Goal: Task Accomplishment & Management: Manage account settings

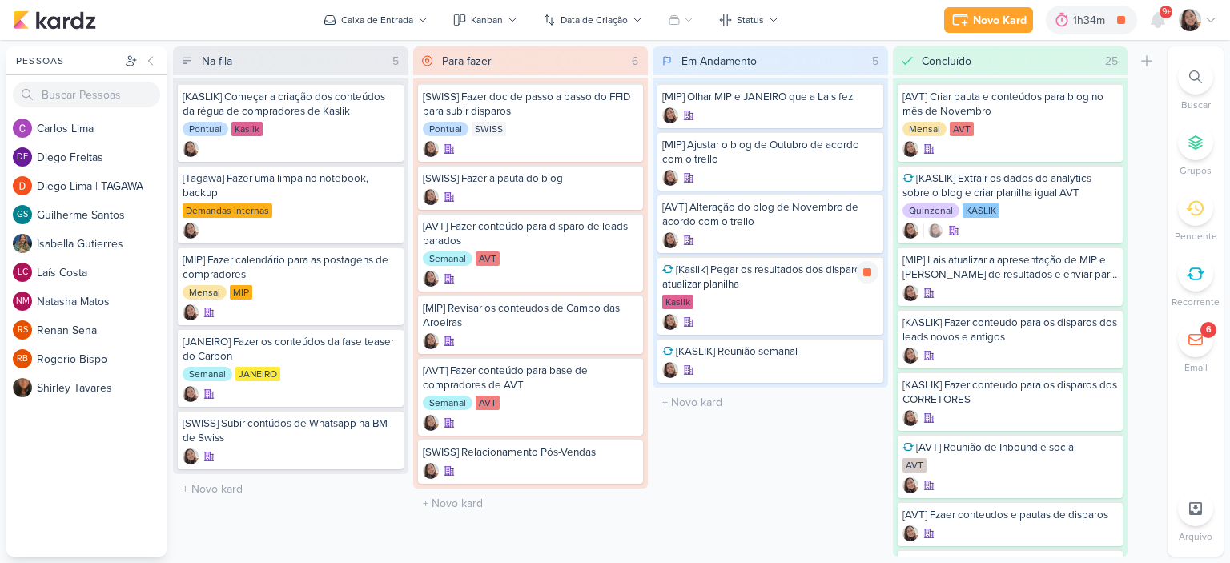
click at [868, 277] on icon at bounding box center [867, 272] width 13 height 13
click at [1215, 12] on div at bounding box center [1198, 20] width 38 height 22
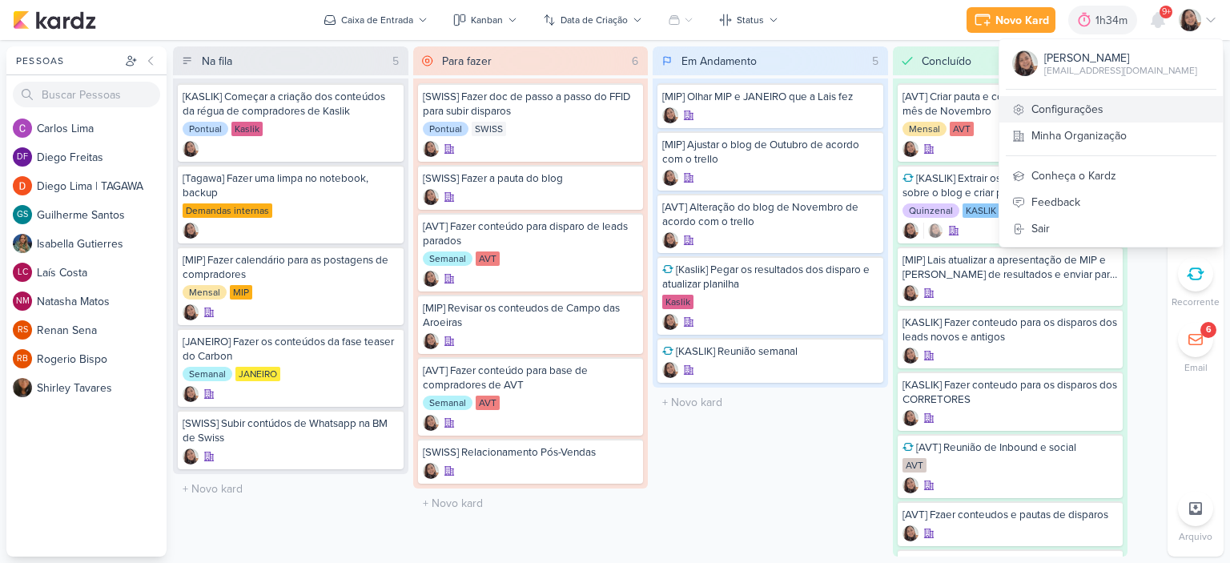
click at [1049, 108] on link "Configurações" at bounding box center [1112, 109] width 224 height 26
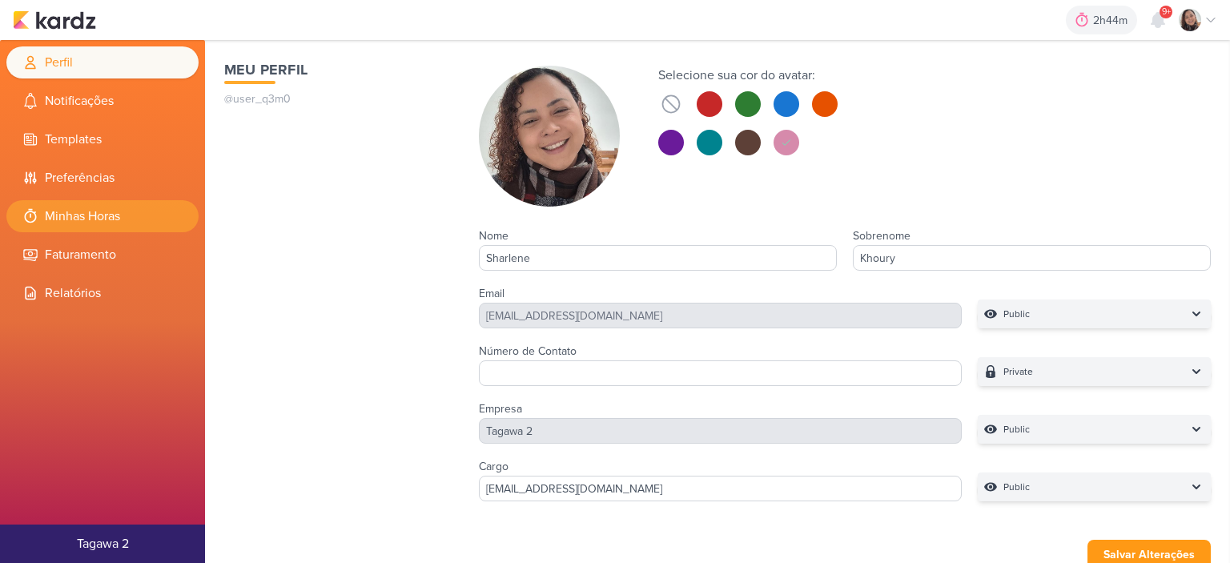
click at [103, 224] on li "Minhas Horas" at bounding box center [102, 216] width 192 height 32
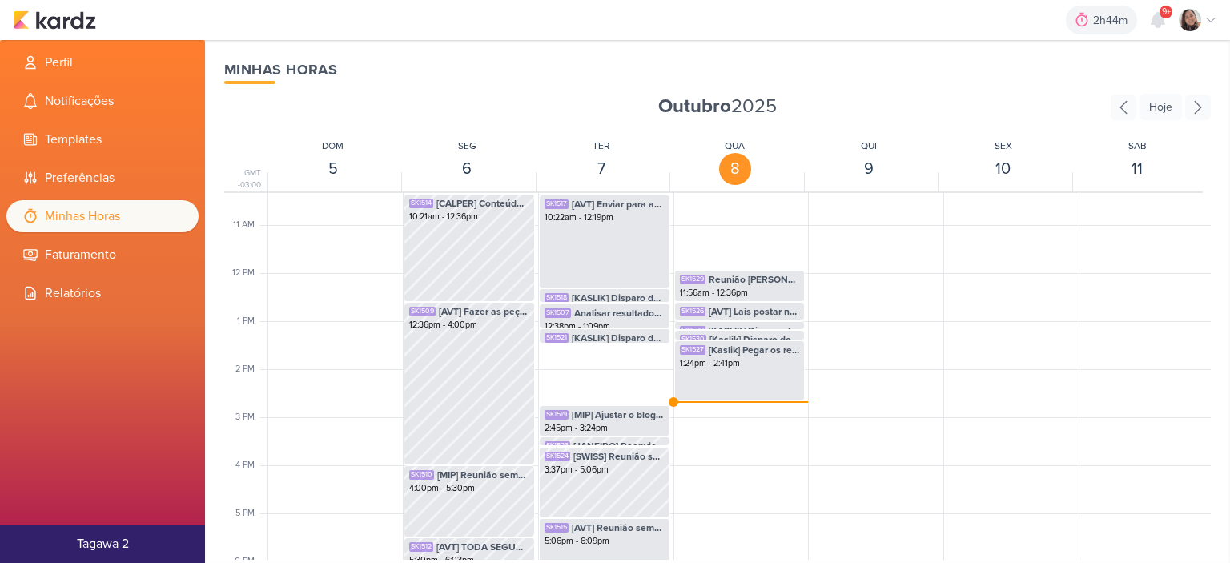
scroll to position [538, 0]
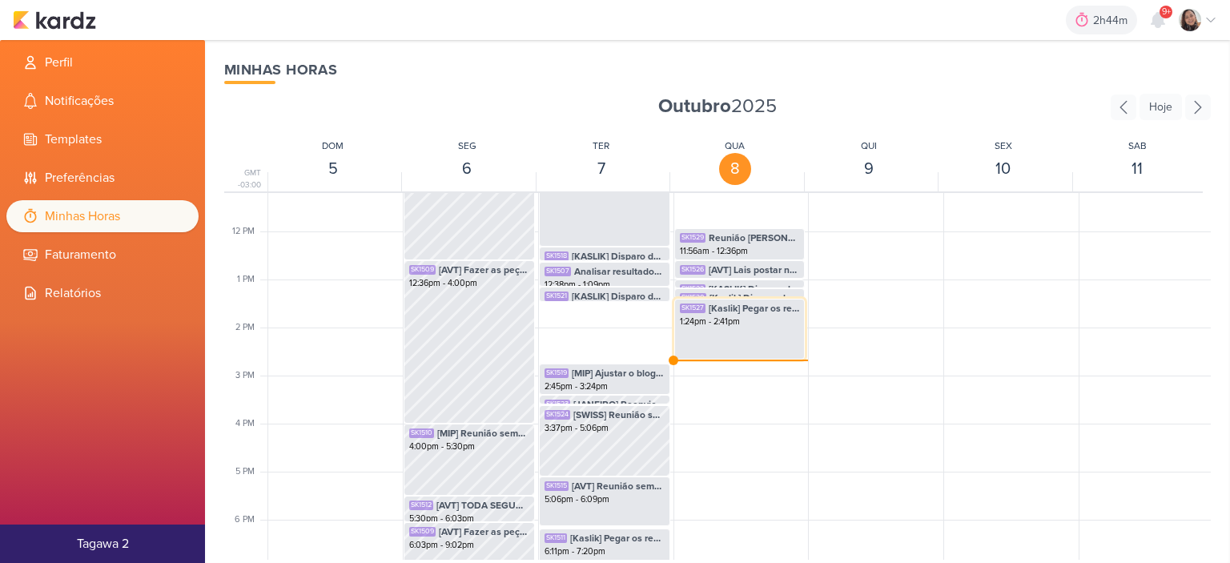
click at [737, 326] on div "1:24pm - 2:41pm" at bounding box center [740, 322] width 120 height 13
select select "pm"
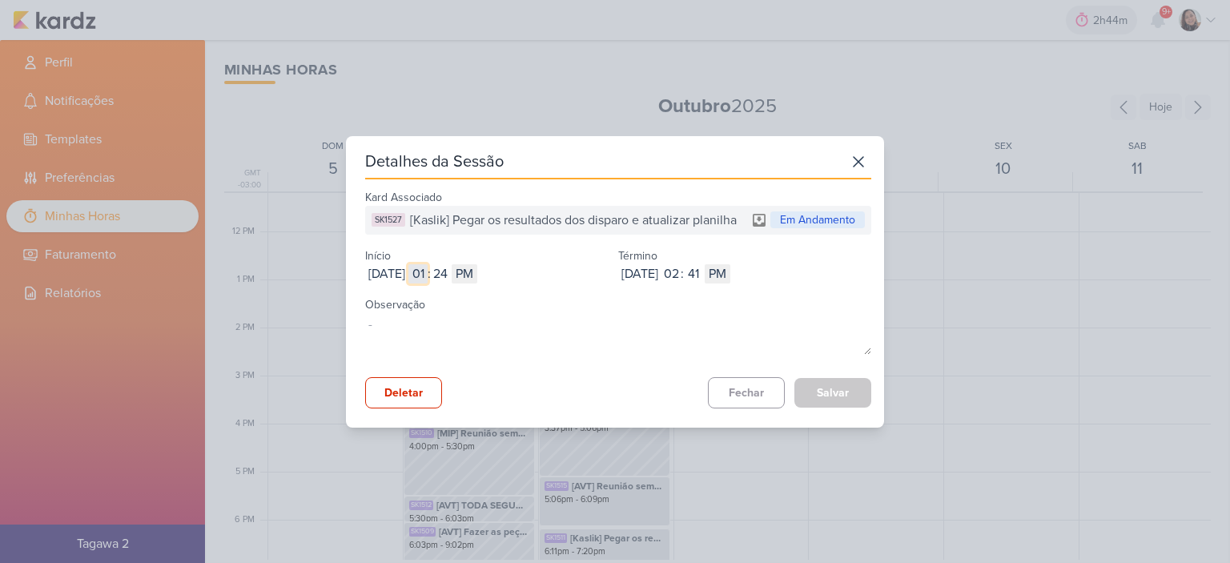
click at [428, 278] on input "01" at bounding box center [418, 273] width 19 height 19
type input "12"
select select "am"
type input "12"
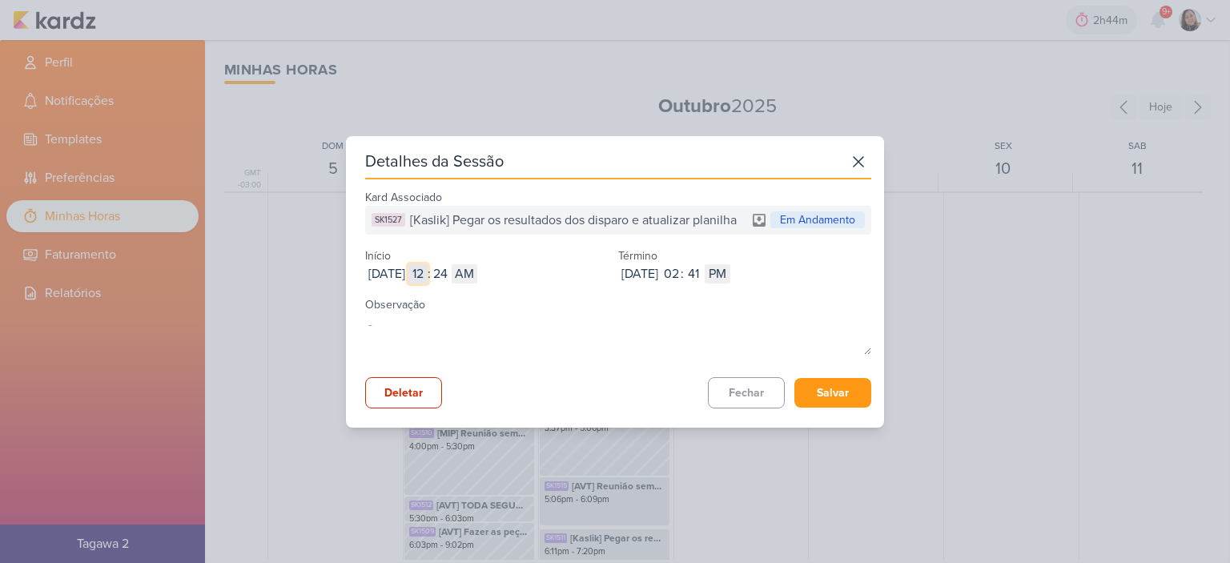
type input "1"
type input "9"
click at [450, 276] on input "24" at bounding box center [440, 273] width 19 height 19
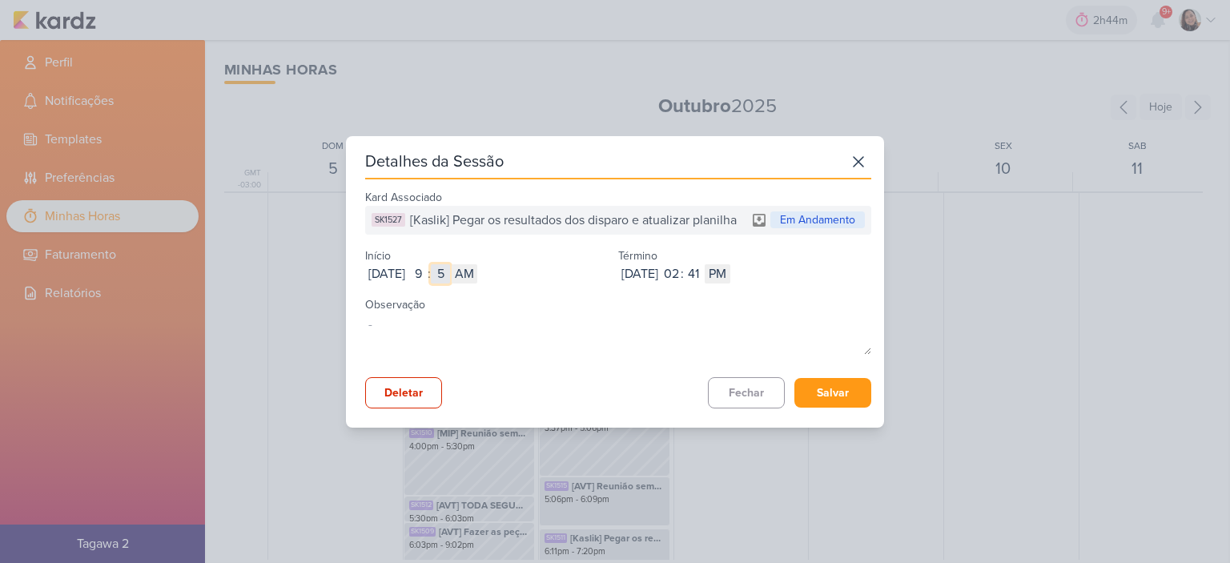
type input "55"
click at [681, 271] on input "02" at bounding box center [671, 273] width 19 height 19
type input "12"
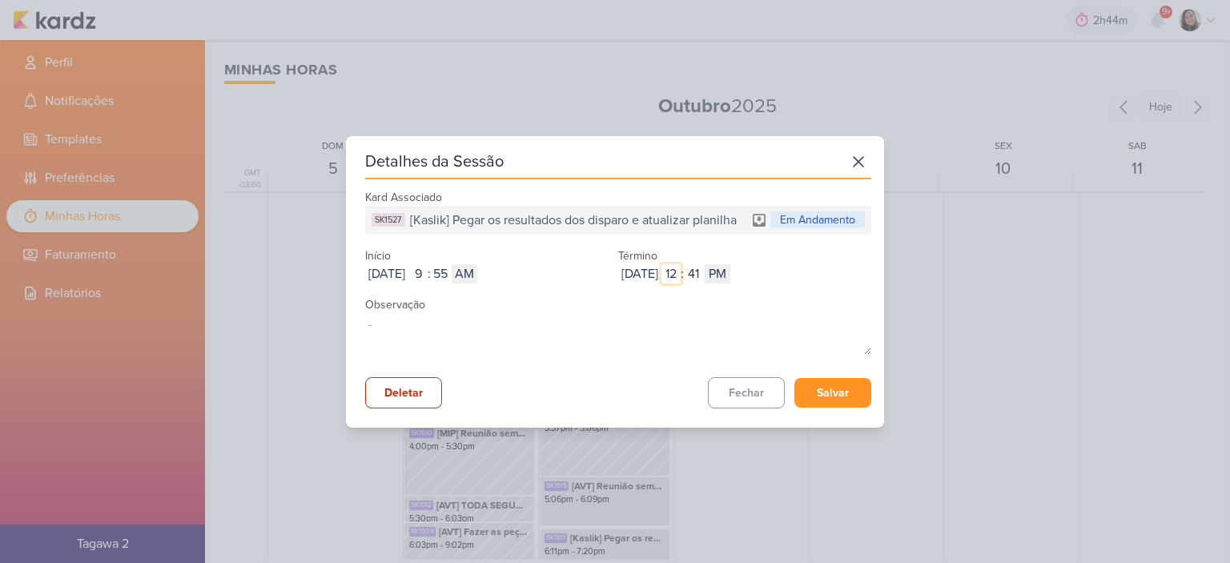
type input "12"
click at [816, 387] on button "Salvar" at bounding box center [833, 393] width 77 height 30
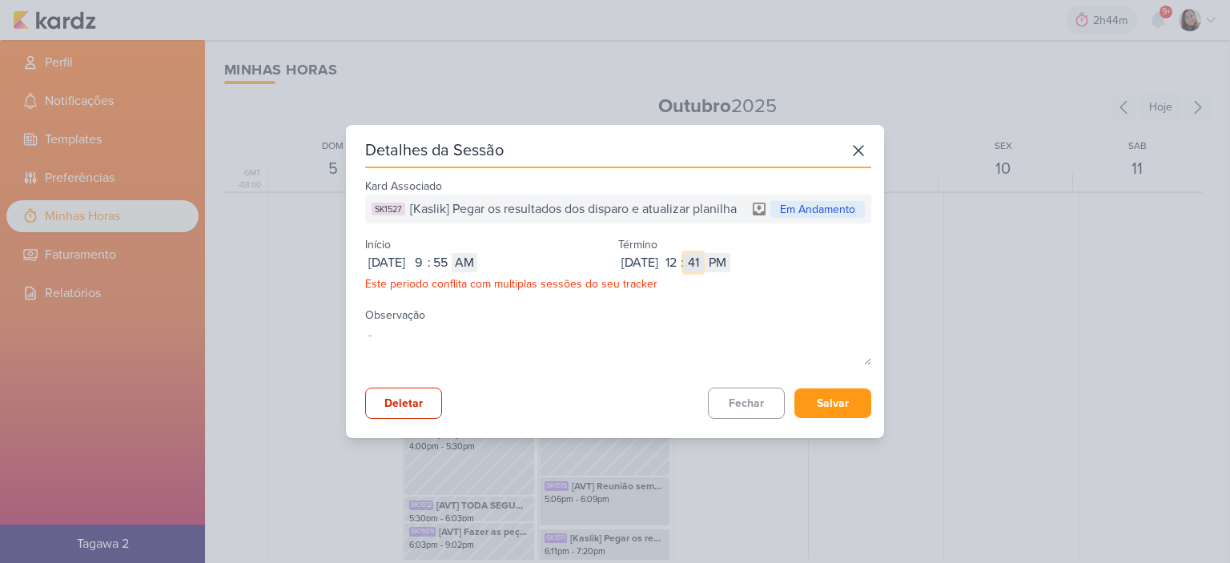
click at [703, 263] on input "41" at bounding box center [693, 262] width 19 height 19
type input "30"
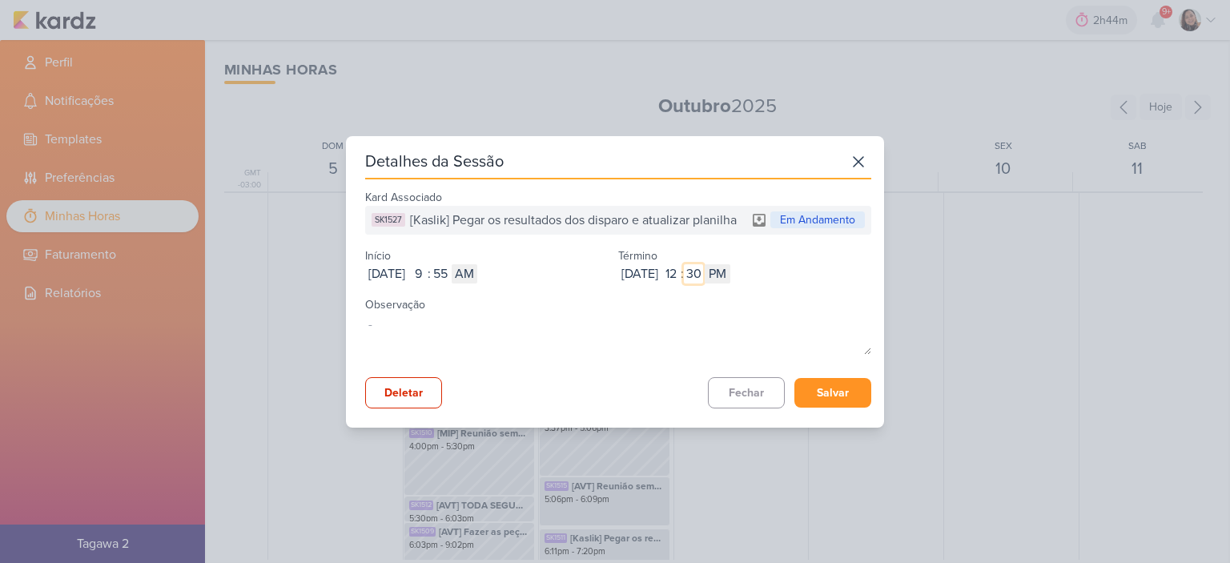
type input "30"
click at [845, 381] on button "Salvar" at bounding box center [833, 393] width 77 height 30
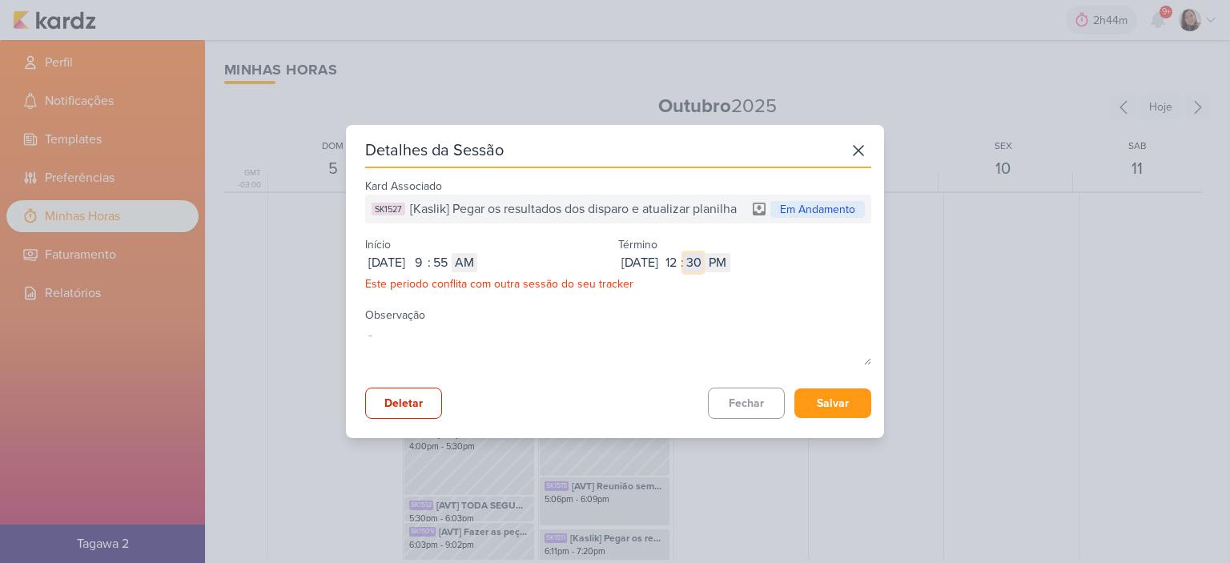
click at [703, 260] on input "30" at bounding box center [693, 262] width 19 height 19
type input "00"
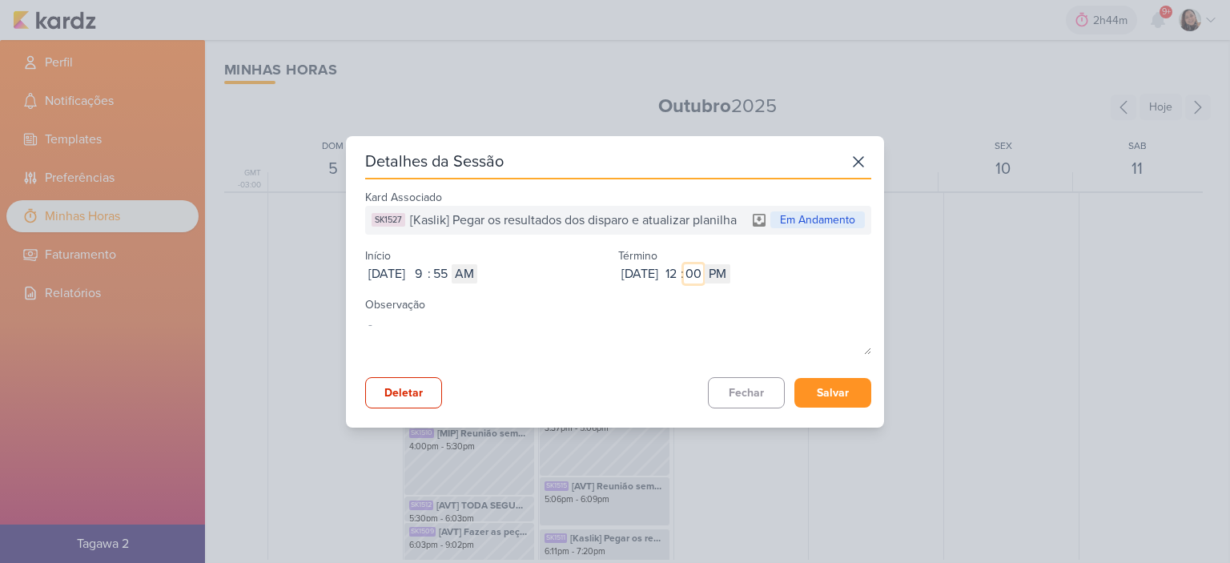
type input "00"
click at [827, 398] on button "Salvar" at bounding box center [833, 393] width 77 height 30
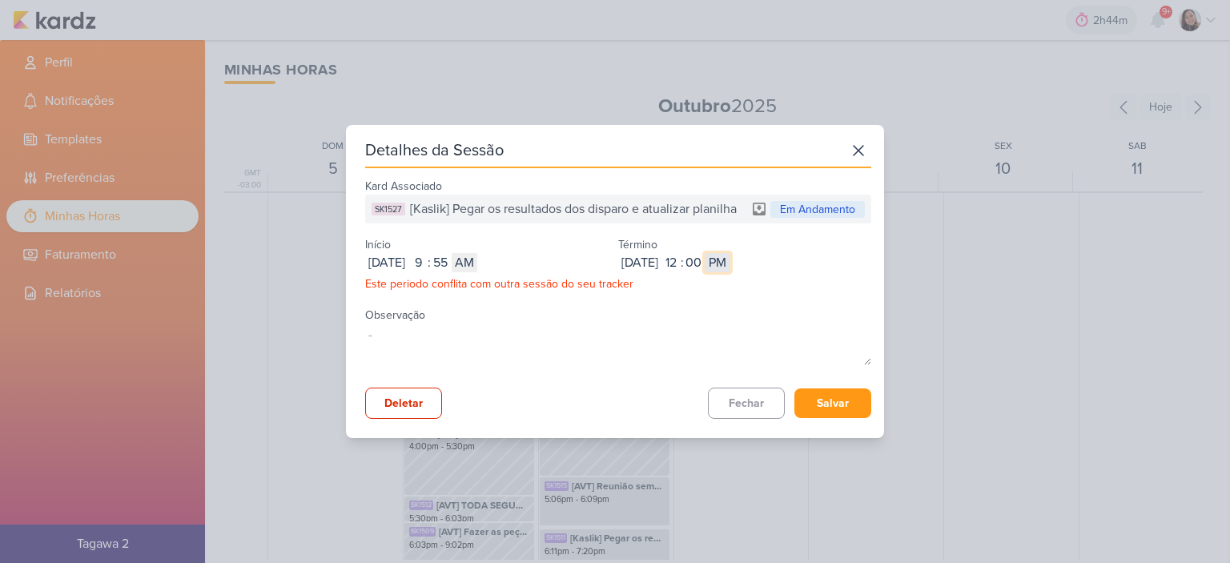
click at [731, 267] on select "AM PM" at bounding box center [718, 262] width 26 height 19
select select "am"
click at [731, 253] on select "AM PM" at bounding box center [718, 262] width 26 height 19
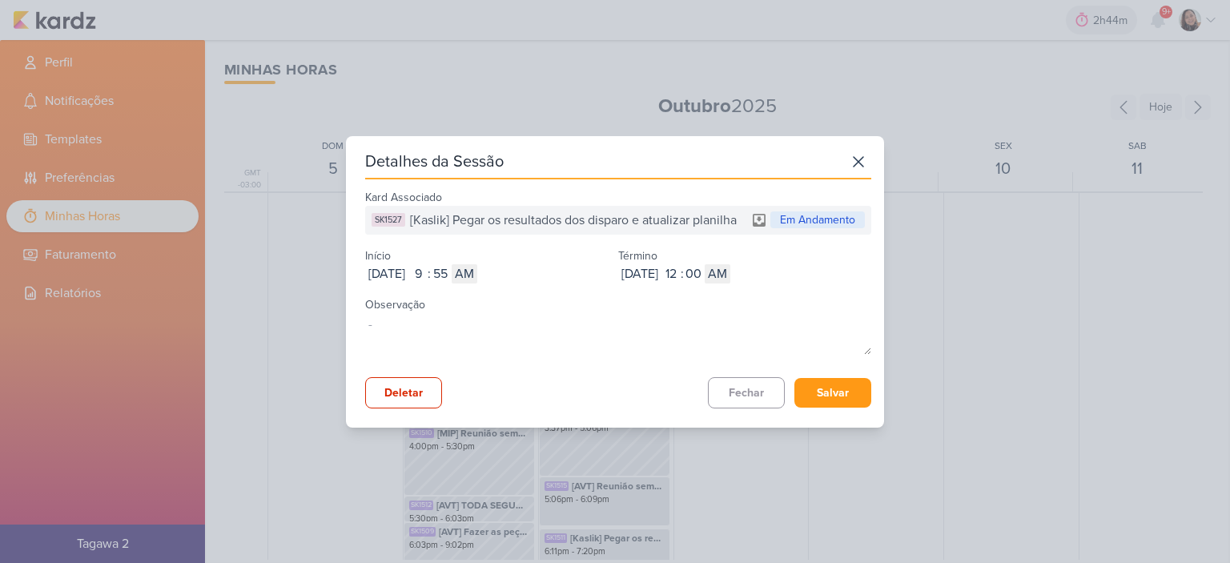
click at [804, 371] on div "Kard Associado SK1527 [Kaslik] Pegar os resultados dos disparo e atualizar plan…" at bounding box center [618, 297] width 506 height 223
click at [810, 384] on button "Salvar" at bounding box center [833, 393] width 77 height 30
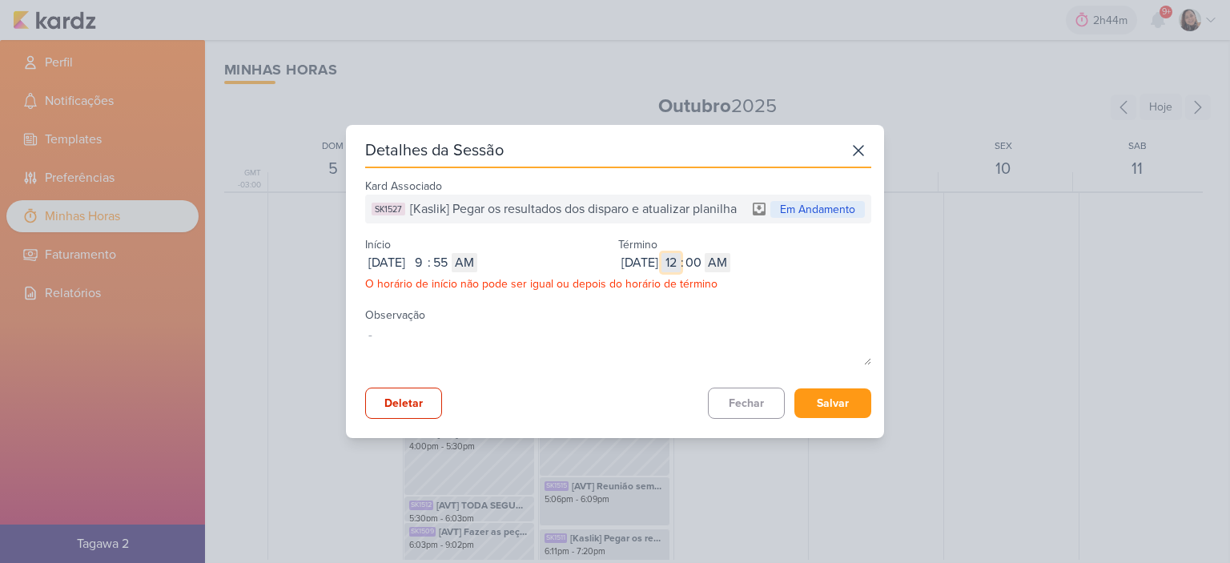
click at [681, 259] on input "12" at bounding box center [671, 262] width 19 height 19
type input "11"
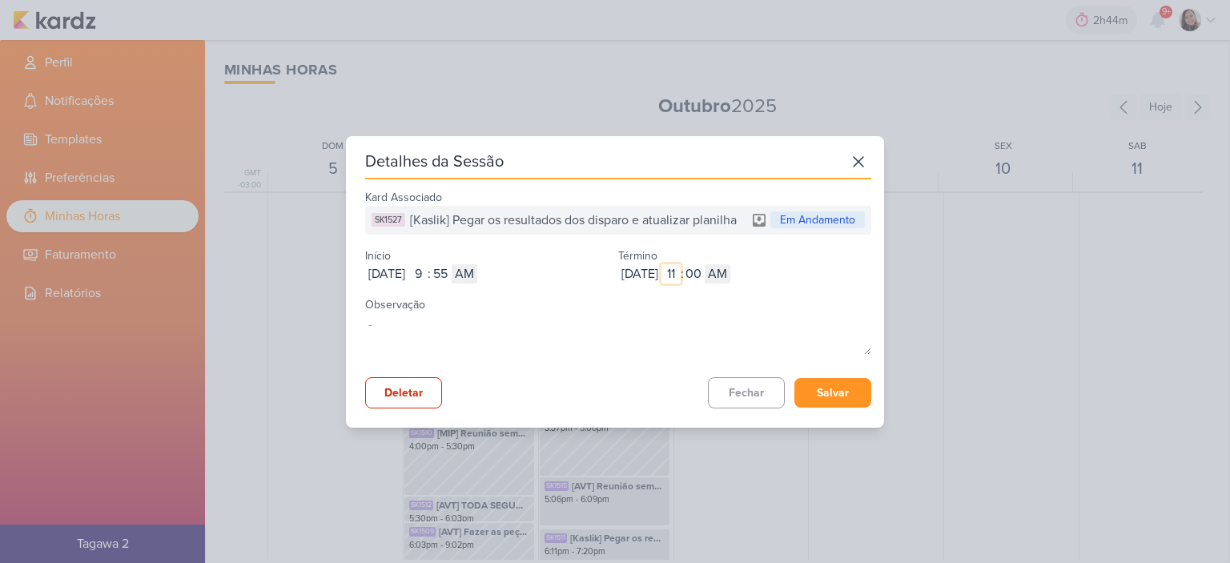
type input "11"
click at [812, 393] on button "Salvar" at bounding box center [833, 393] width 77 height 30
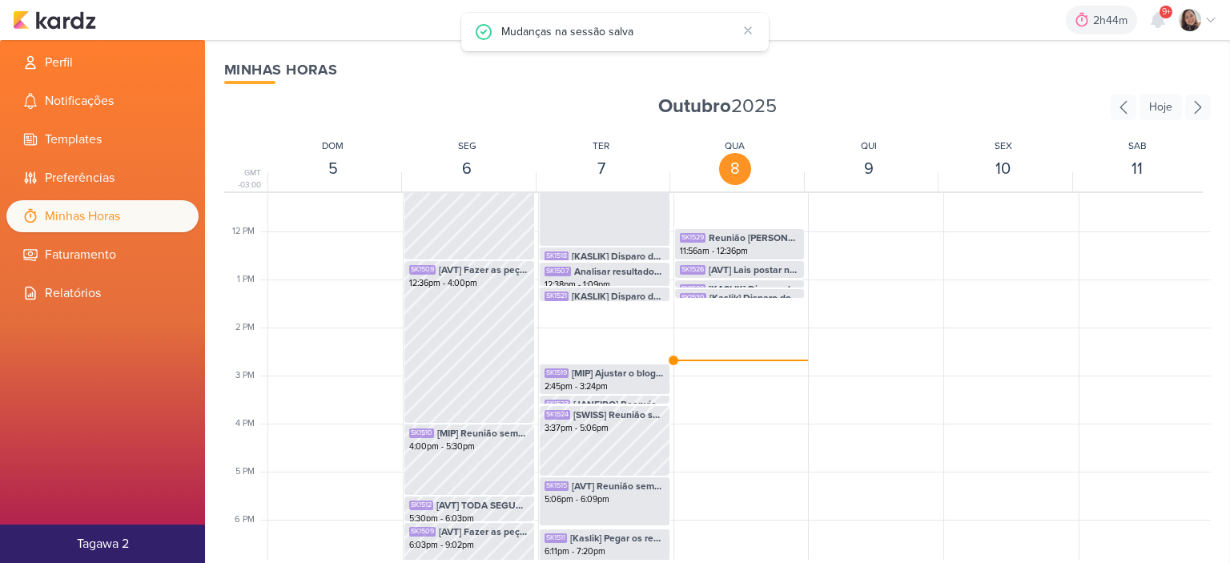
scroll to position [378, 0]
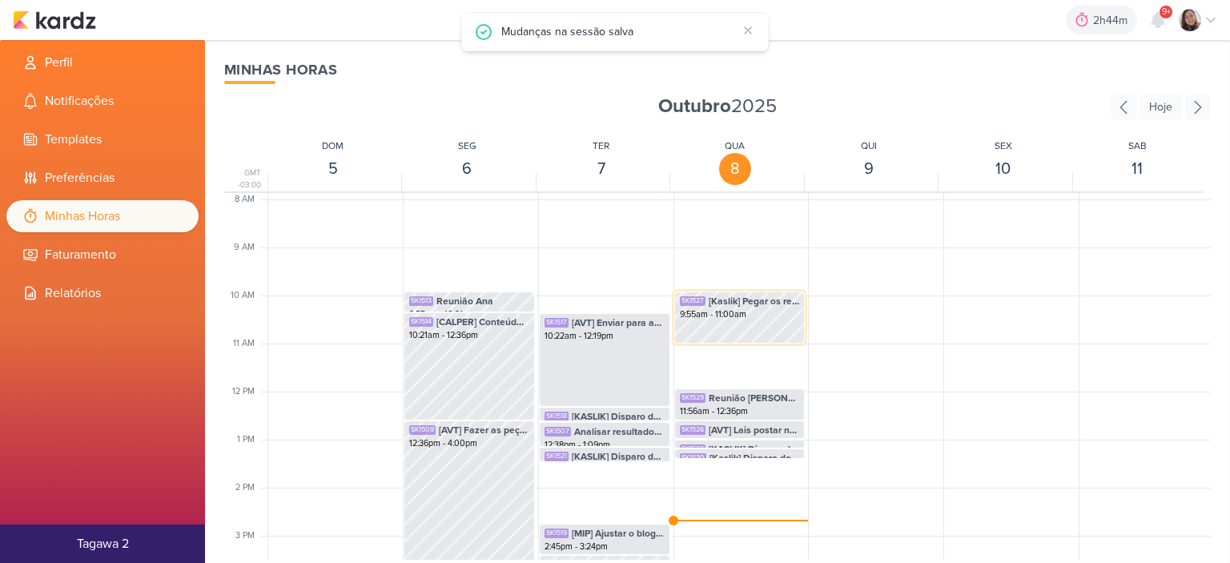
click at [736, 329] on div "SK1527 [Kaslik] Pegar os resultados dos disparo e atualizar planilha 9:55am - 1…" at bounding box center [740, 318] width 131 height 52
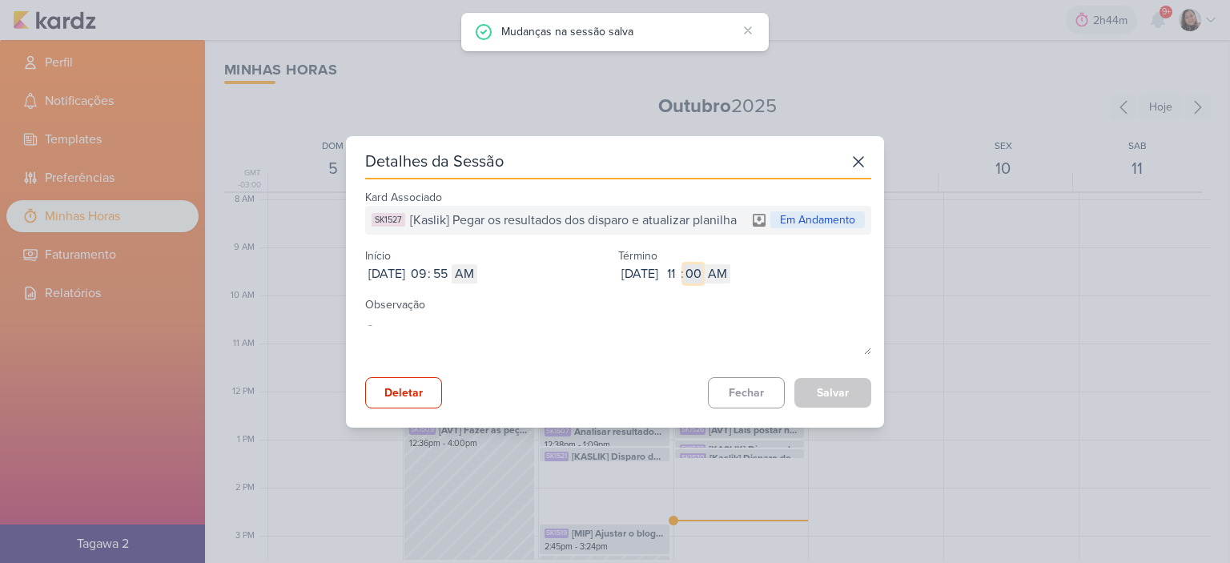
click at [703, 274] on input "00" at bounding box center [693, 273] width 19 height 19
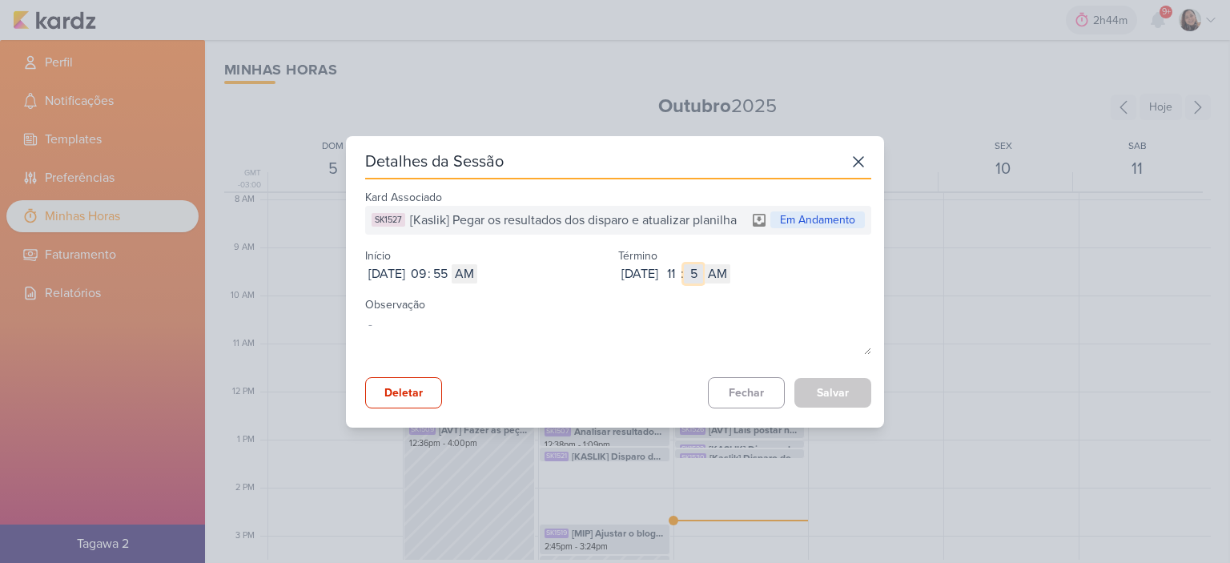
type input "56"
click at [821, 391] on button "Salvar" at bounding box center [833, 393] width 77 height 30
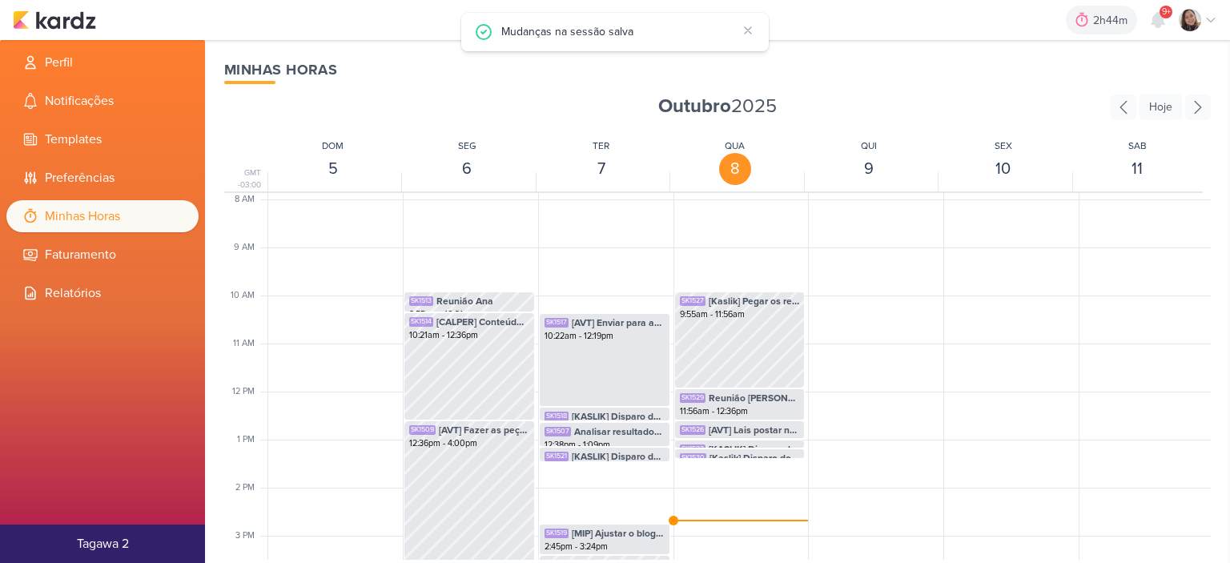
scroll to position [458, 0]
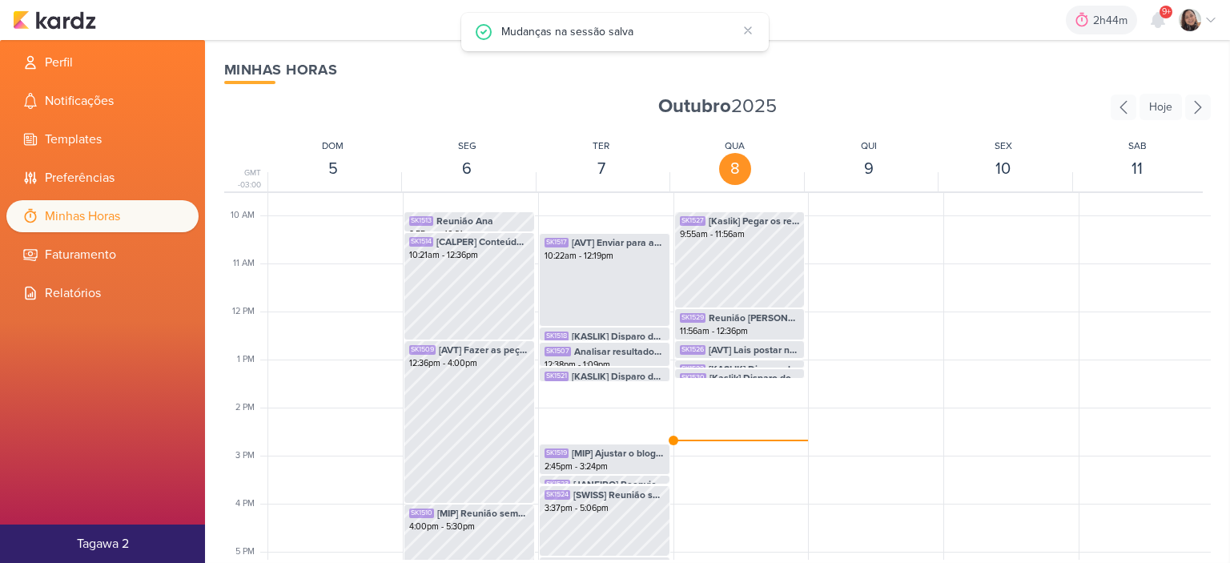
click at [83, 30] on div "2h44m Sessão desligada... Hoje 2h44m Semana 0h0m Mês 0h0m Nenhuma Sessão" at bounding box center [615, 20] width 1205 height 40
click at [65, 17] on img at bounding box center [54, 19] width 83 height 19
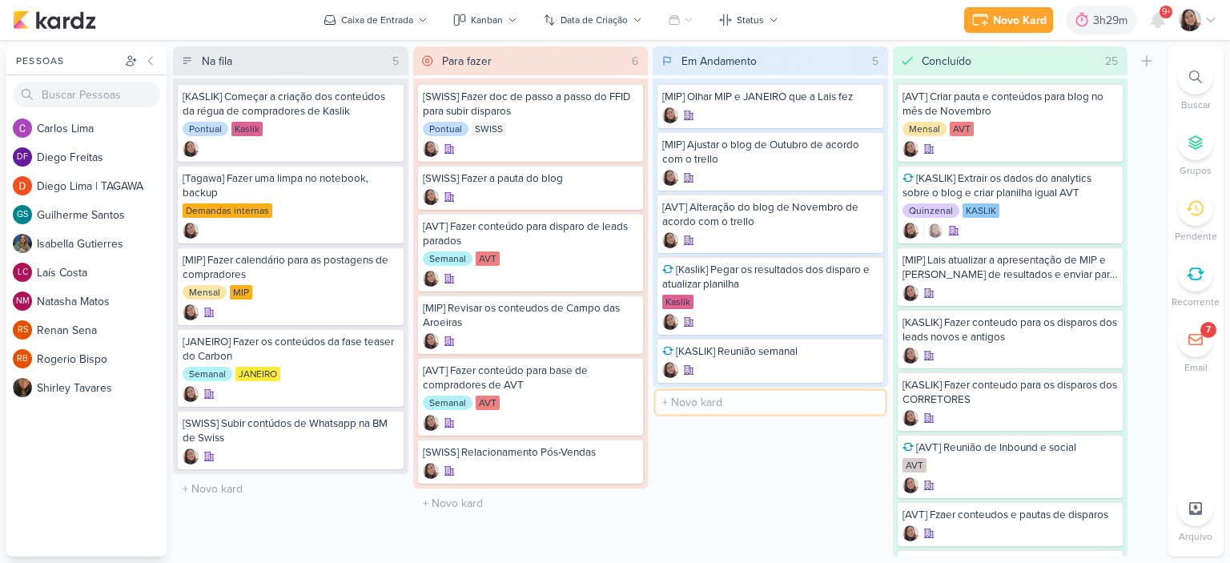
click at [679, 396] on input "text" at bounding box center [770, 402] width 229 height 23
type input "[AVT] Ajustar peças de Éden do disparo"
click at [868, 399] on icon at bounding box center [868, 402] width 8 height 9
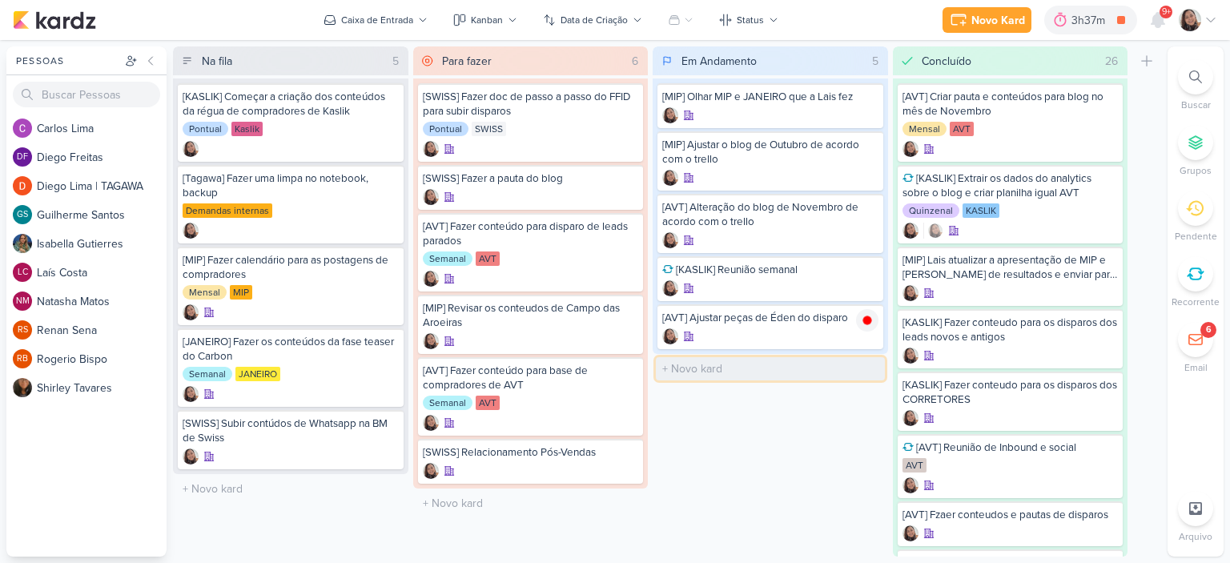
click at [697, 367] on input "text" at bounding box center [770, 368] width 229 height 23
click at [726, 370] on input "[AVT] Dispado do dia" at bounding box center [770, 368] width 229 height 23
type input "[AVT] Disparo do dia 08/10 - Éden"
click at [868, 369] on icon at bounding box center [868, 368] width 8 height 9
click at [816, 371] on div "[AVT] Disparo do dia 08/10 - Éden" at bounding box center [771, 374] width 226 height 45
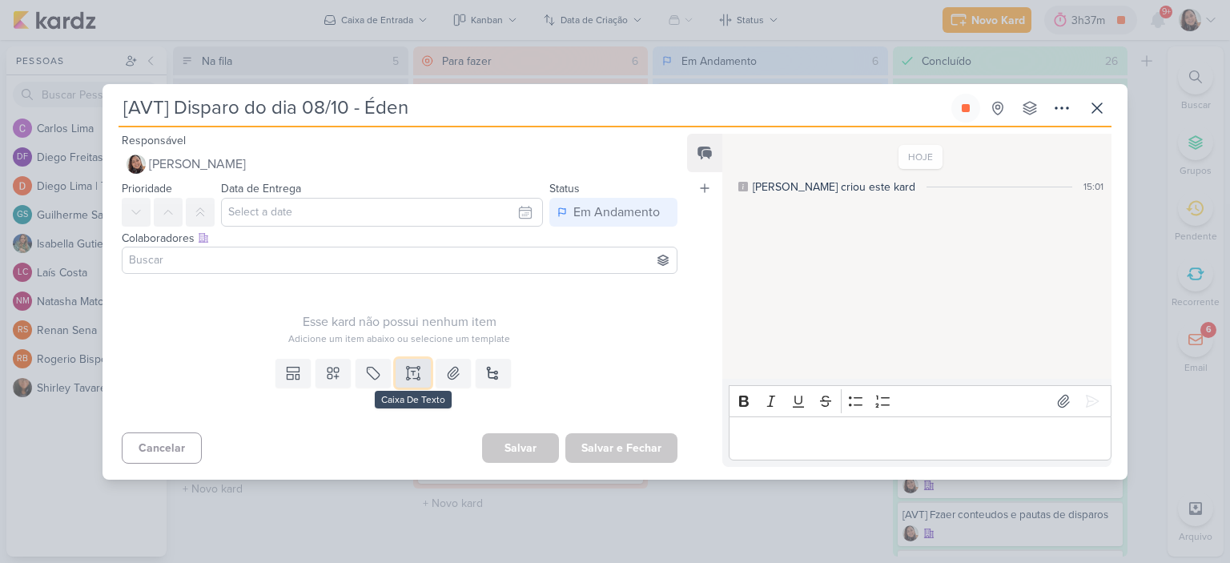
click at [412, 373] on icon at bounding box center [413, 373] width 16 height 16
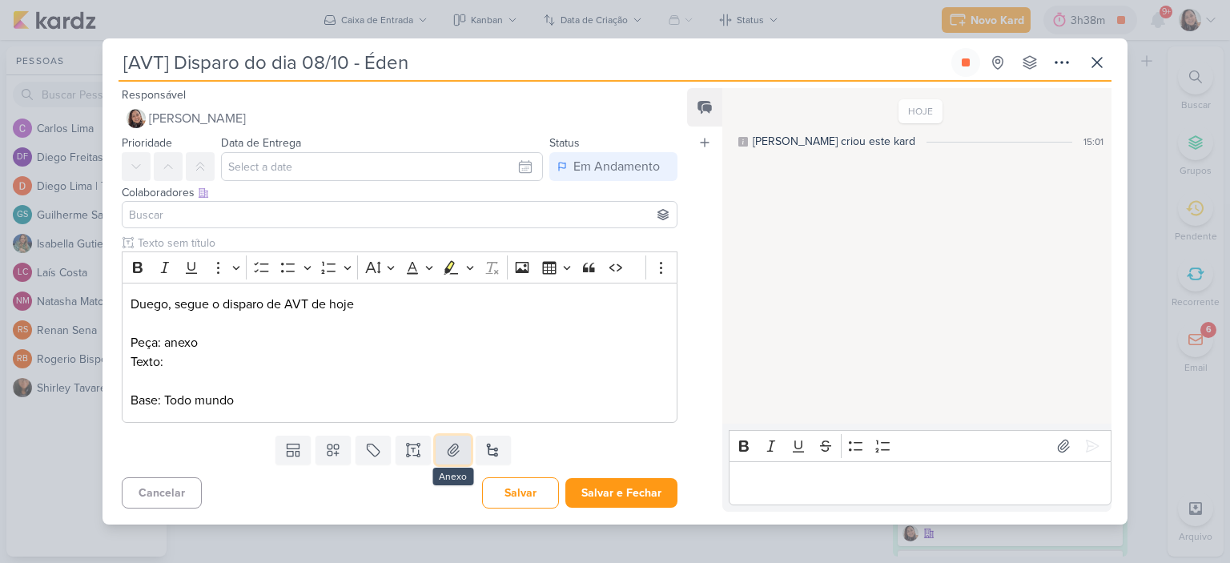
click at [448, 445] on icon at bounding box center [453, 450] width 16 height 16
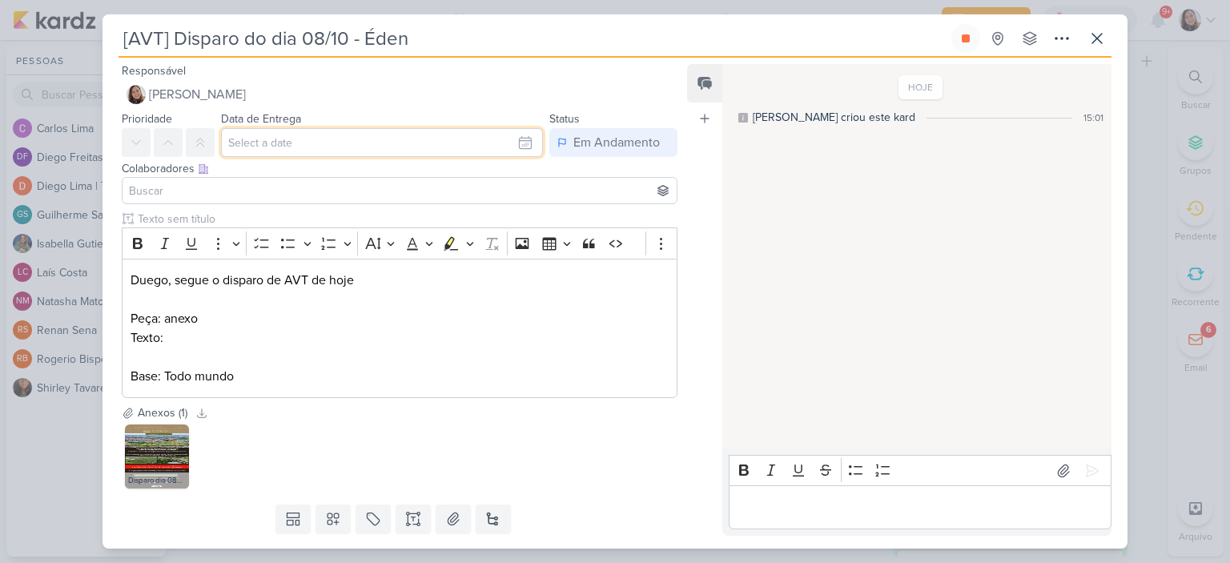
click at [526, 139] on input "text" at bounding box center [382, 142] width 322 height 29
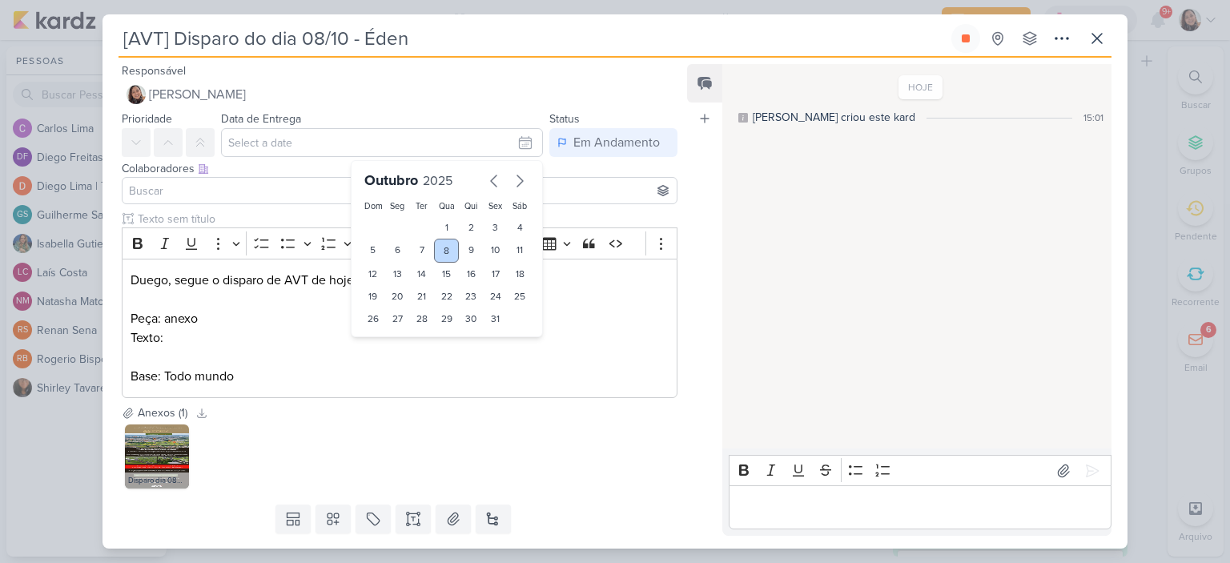
click at [445, 246] on div "8" at bounding box center [446, 251] width 25 height 24
type input "8 de outubro de 2025 às 23:59"
click at [625, 281] on p "Duego, segue o disparo de AVT de hoje" at bounding box center [400, 280] width 538 height 19
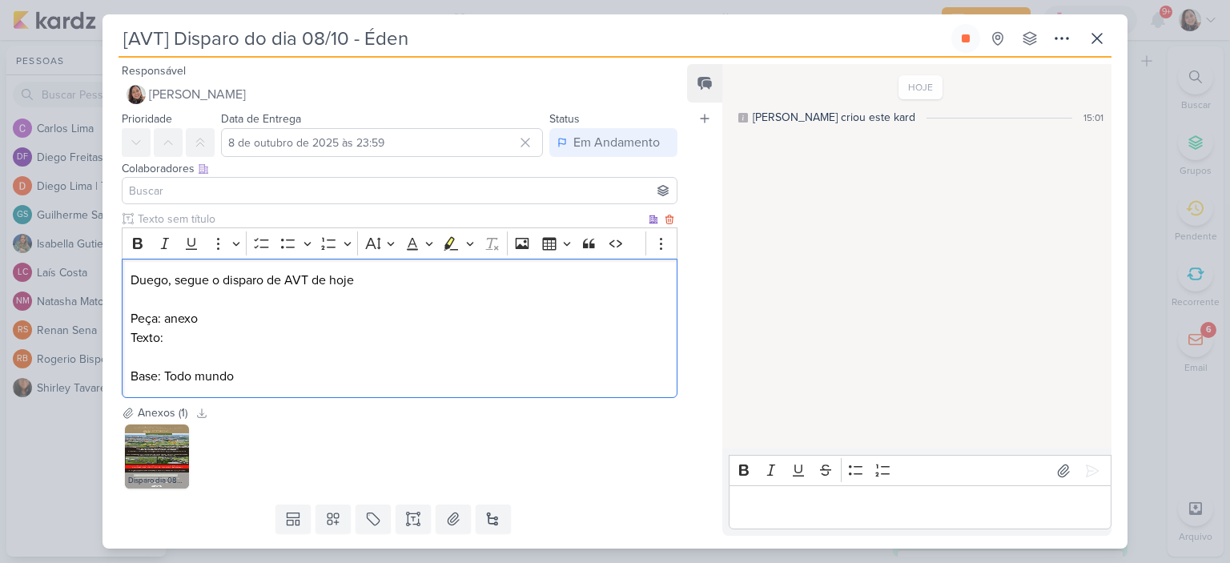
click at [323, 324] on p "Peça: anexo" at bounding box center [400, 318] width 538 height 19
click at [320, 339] on p "Texto:" at bounding box center [400, 337] width 538 height 19
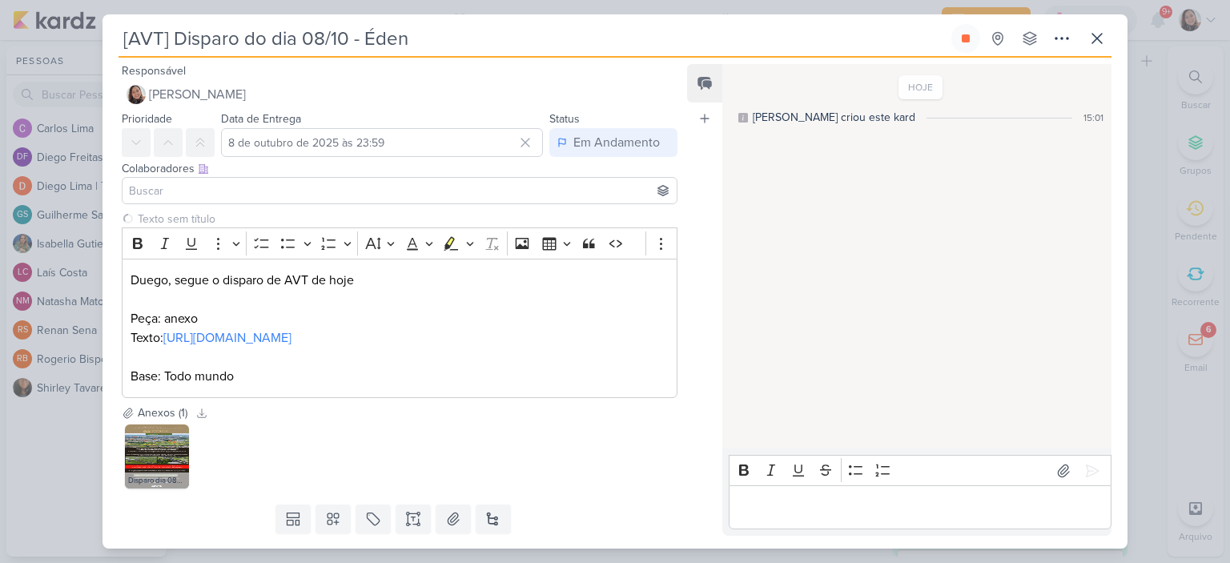
click at [514, 195] on input at bounding box center [400, 190] width 548 height 19
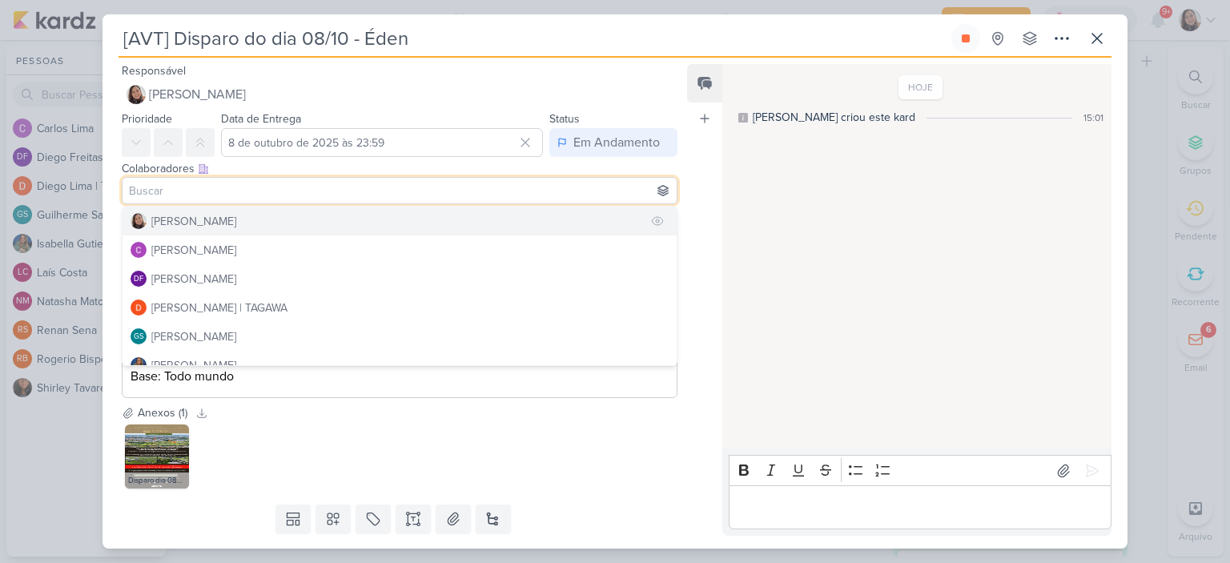
click at [209, 213] on div "[PERSON_NAME]" at bounding box center [193, 221] width 85 height 17
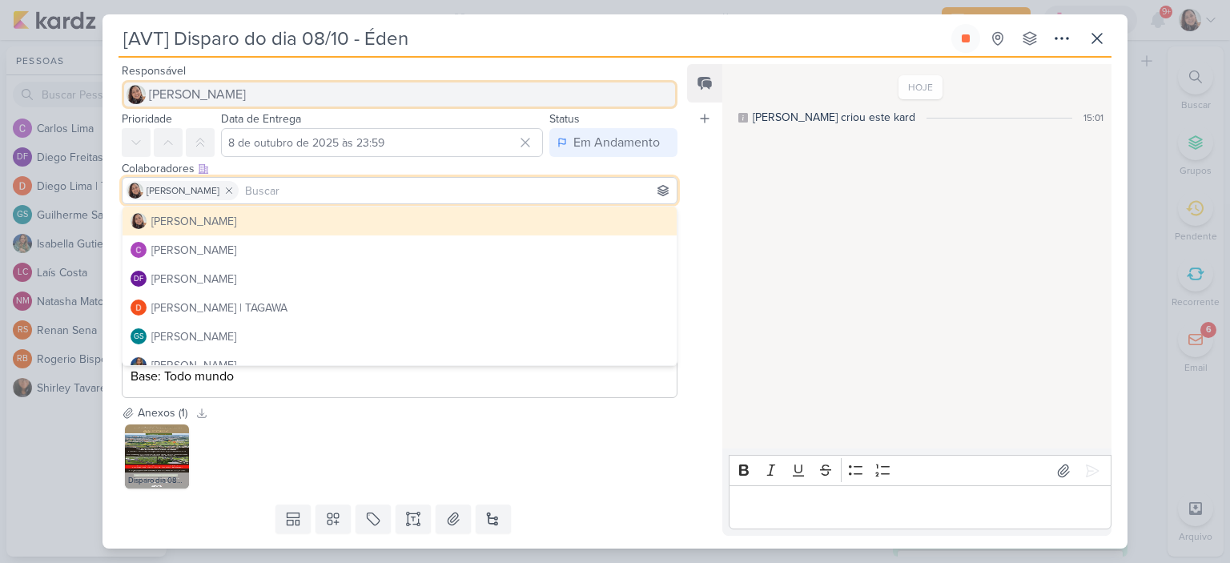
click at [208, 91] on span "[PERSON_NAME]" at bounding box center [197, 94] width 97 height 19
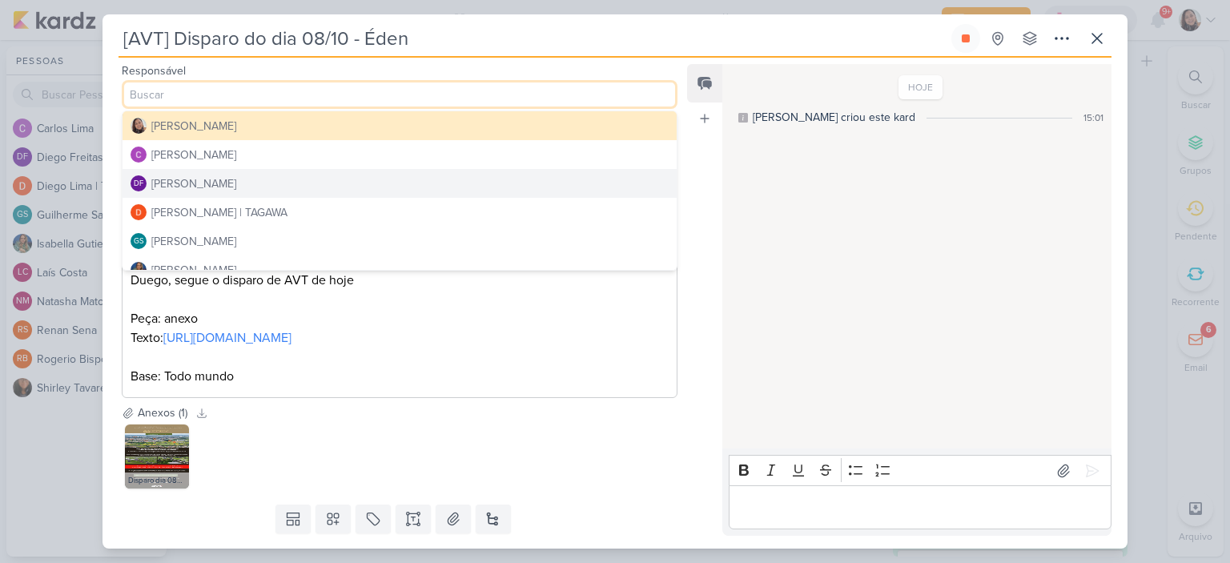
scroll to position [80, 0]
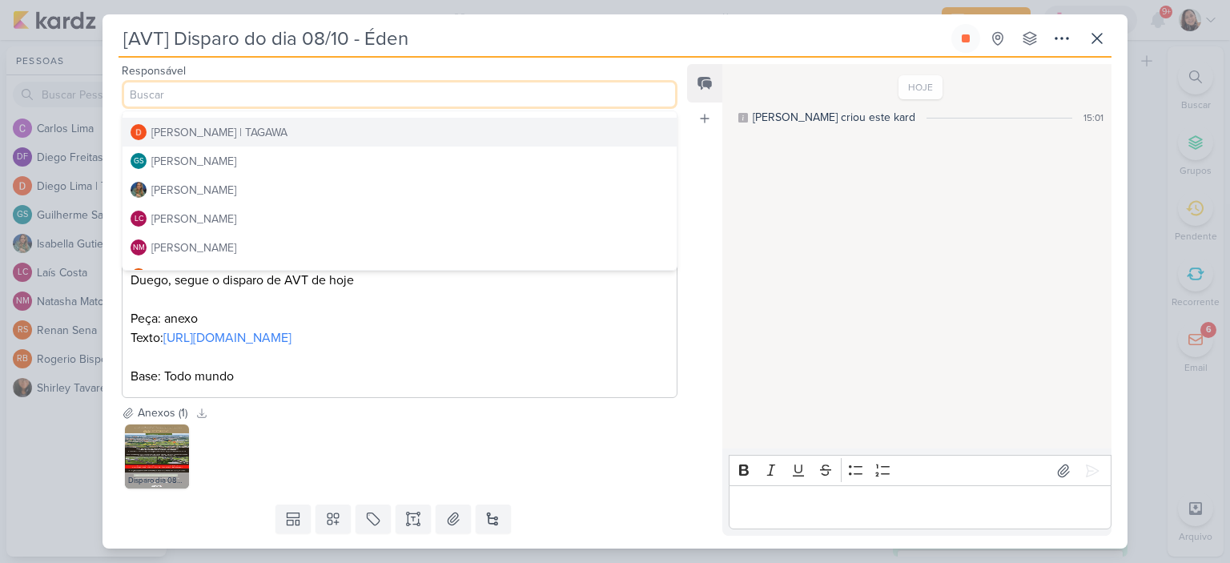
click at [203, 133] on div "Diego Lima | TAGAWA" at bounding box center [219, 132] width 136 height 17
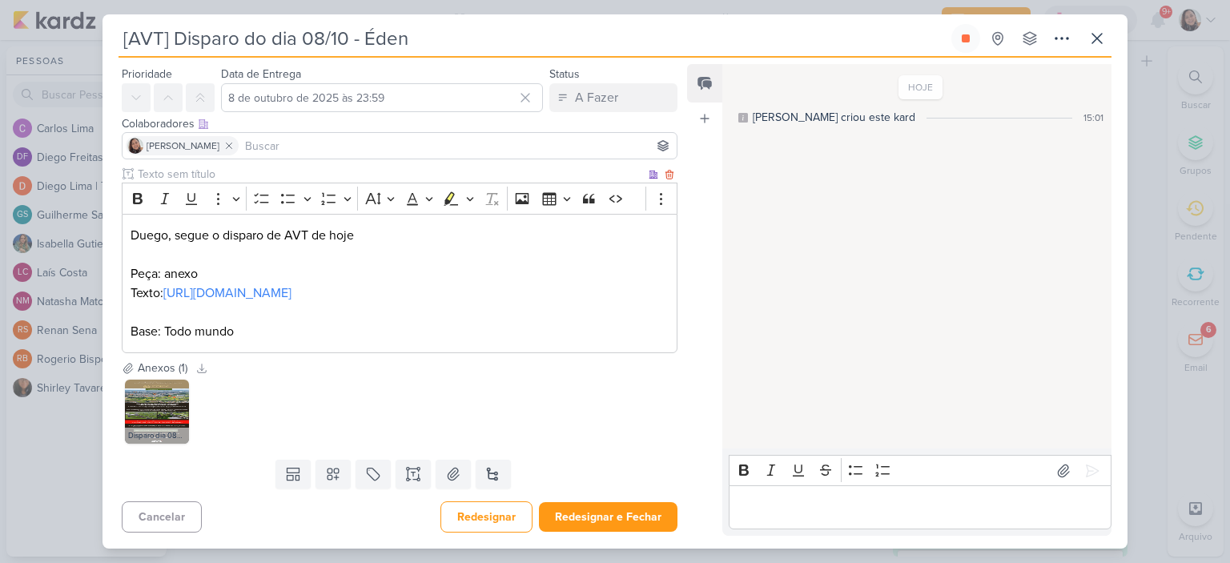
scroll to position [83, 0]
click at [597, 514] on button "Redesignar e Fechar" at bounding box center [608, 517] width 139 height 30
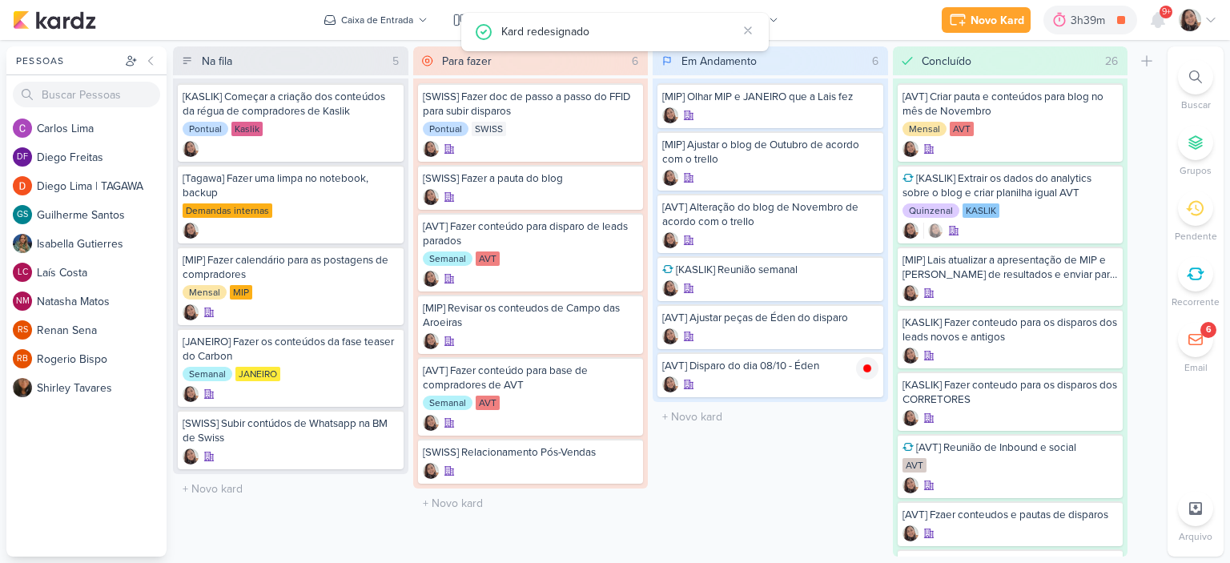
scroll to position [0, 0]
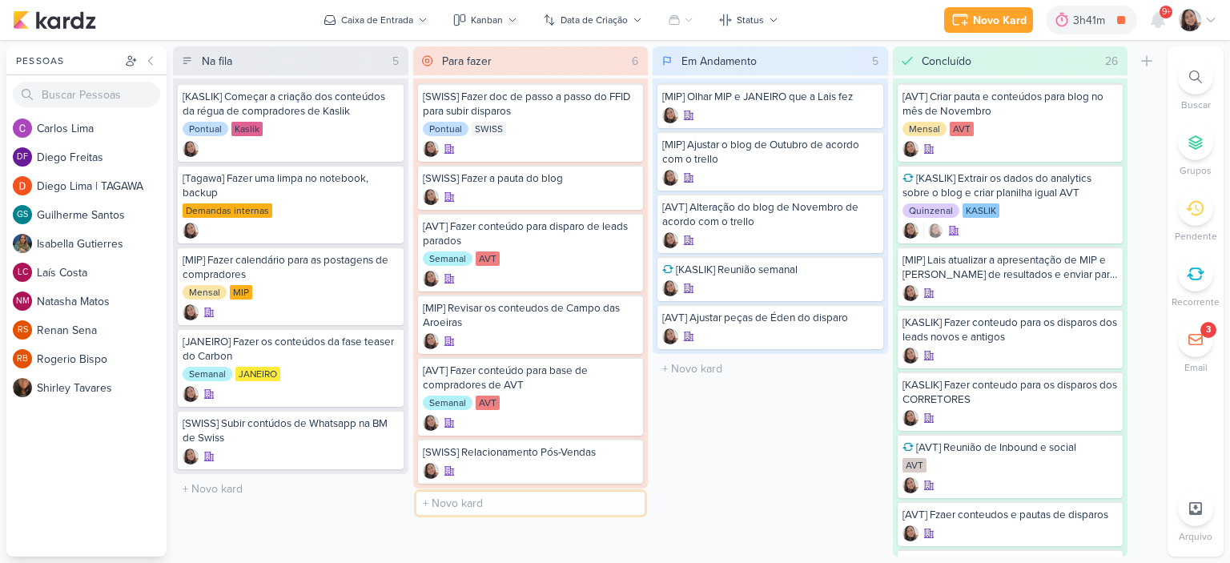
click at [451, 504] on input "text" at bounding box center [531, 503] width 229 height 23
type input "[CALPER] Ajusrar conteúdos de e-mais e fazer conteídos de wahtaspp"
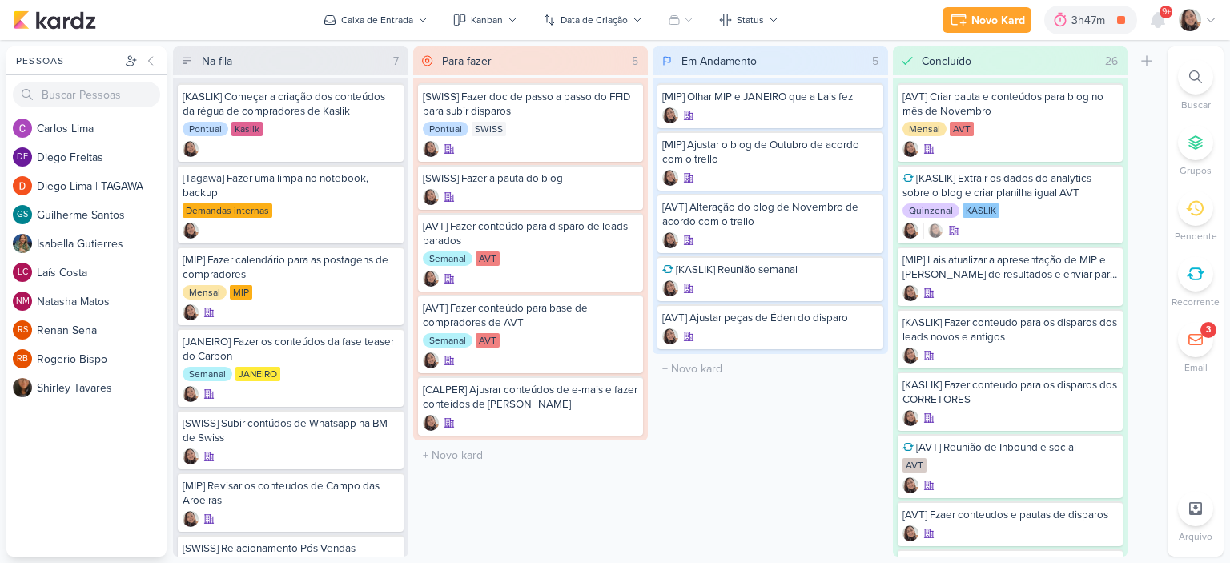
click at [828, 410] on div "Em Andamento 5 Mover Para Esquerda Mover Para Direita Deletar [MIP] Olhar MIP e…" at bounding box center [771, 301] width 236 height 510
click at [868, 320] on icon at bounding box center [868, 320] width 8 height 9
click at [500, 391] on div "[CALPER] Ajusrar conteúdos de e-mais e fazer conteídos de wahtaspp" at bounding box center [531, 397] width 216 height 29
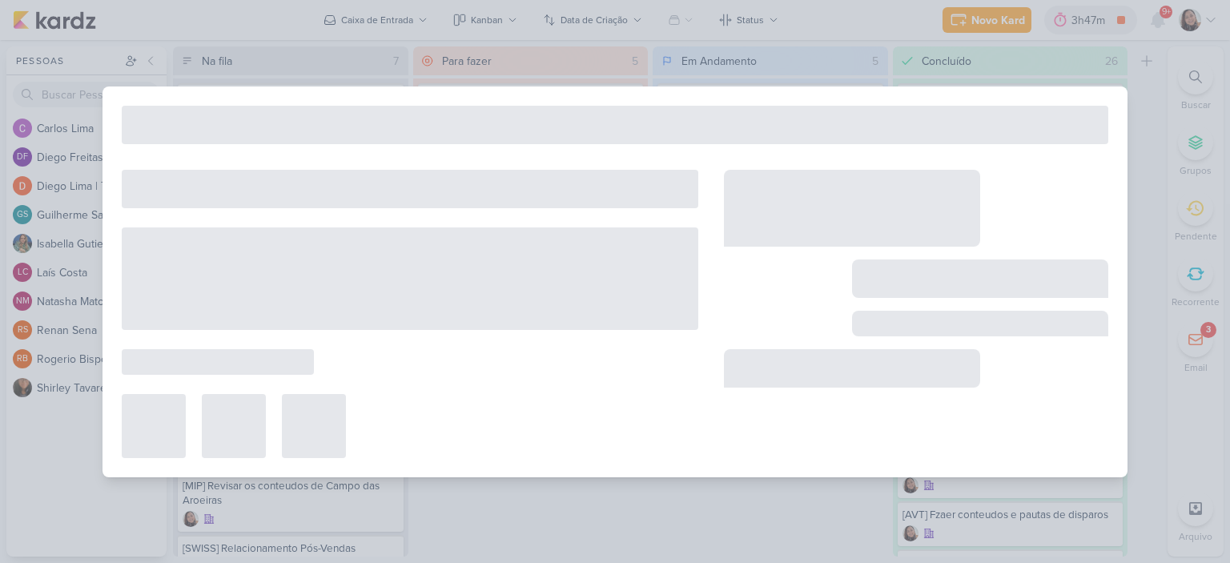
type input "[CALPER] Ajusrar conteúdos de e-mais e fazer conteídos de wahtaspp"
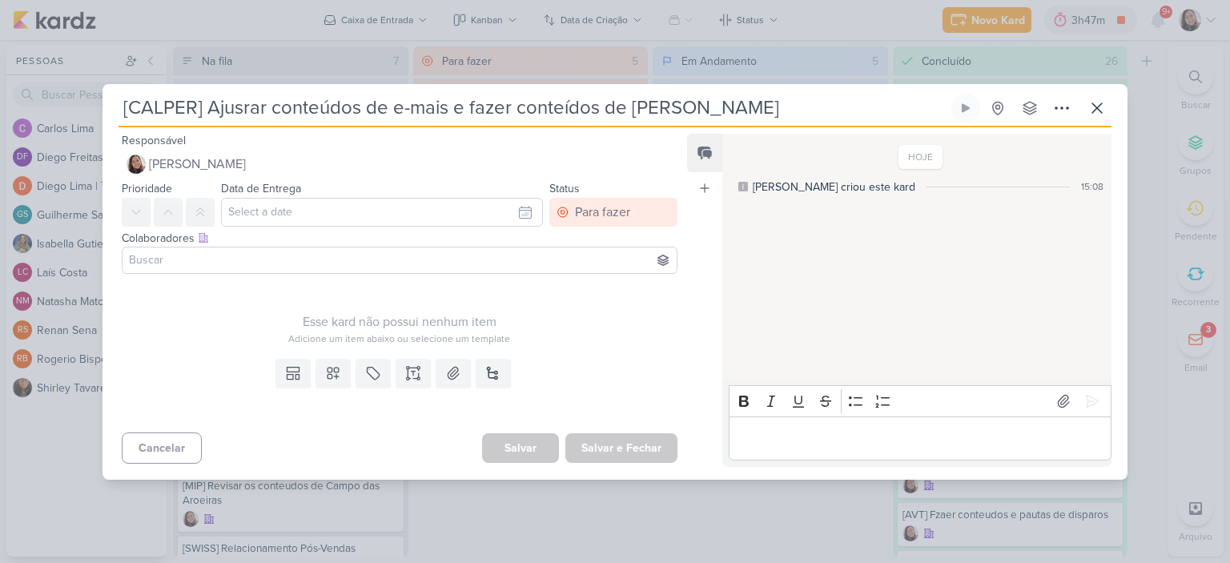
click at [252, 109] on input "[CALPER] Ajusrar conteúdos de e-mais e fazer conteídos de wahtaspp" at bounding box center [534, 108] width 830 height 29
type input "[CALPER] Ajustar conteúdos de e-mais e fazer conteídos de wahtaspp"
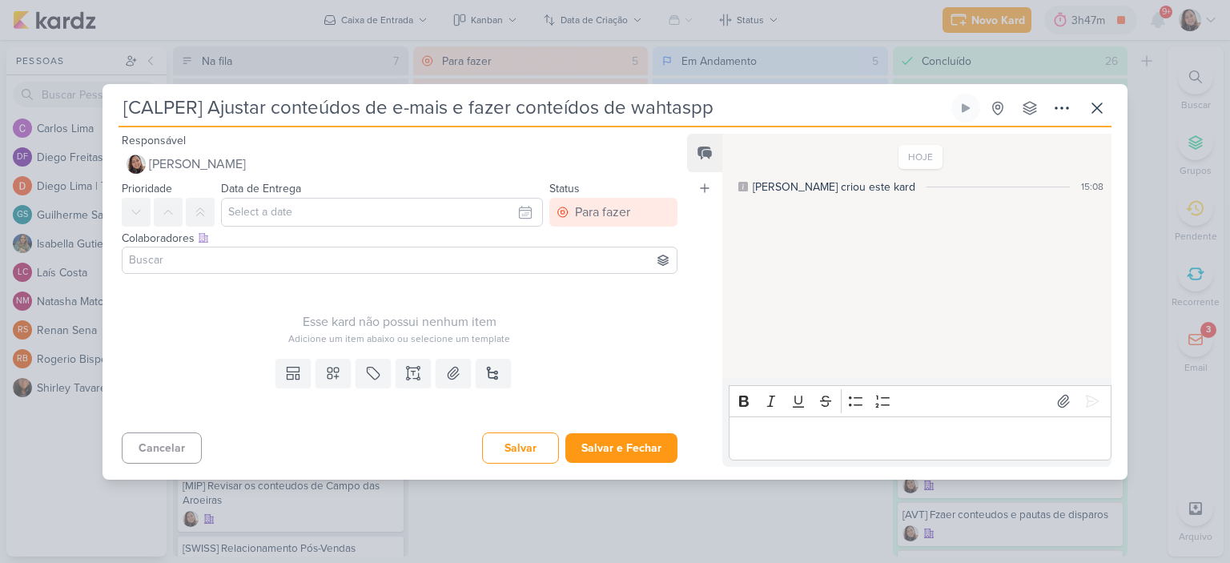
type input "[CALPER] Ajustar conteúdos de e-mais e fazer conteídos de wahtaspp"
click at [626, 446] on button "Salvar e Fechar" at bounding box center [622, 448] width 112 height 30
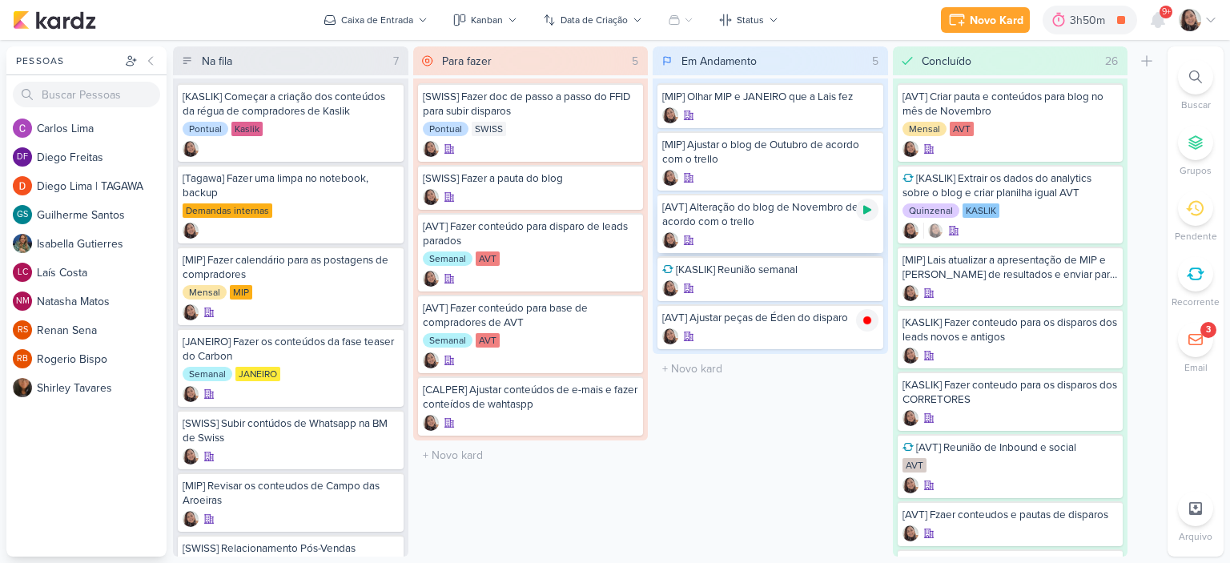
click at [859, 208] on div at bounding box center [867, 210] width 22 height 22
click at [867, 271] on icon at bounding box center [868, 272] width 8 height 9
click at [1211, 15] on icon at bounding box center [1211, 20] width 13 height 13
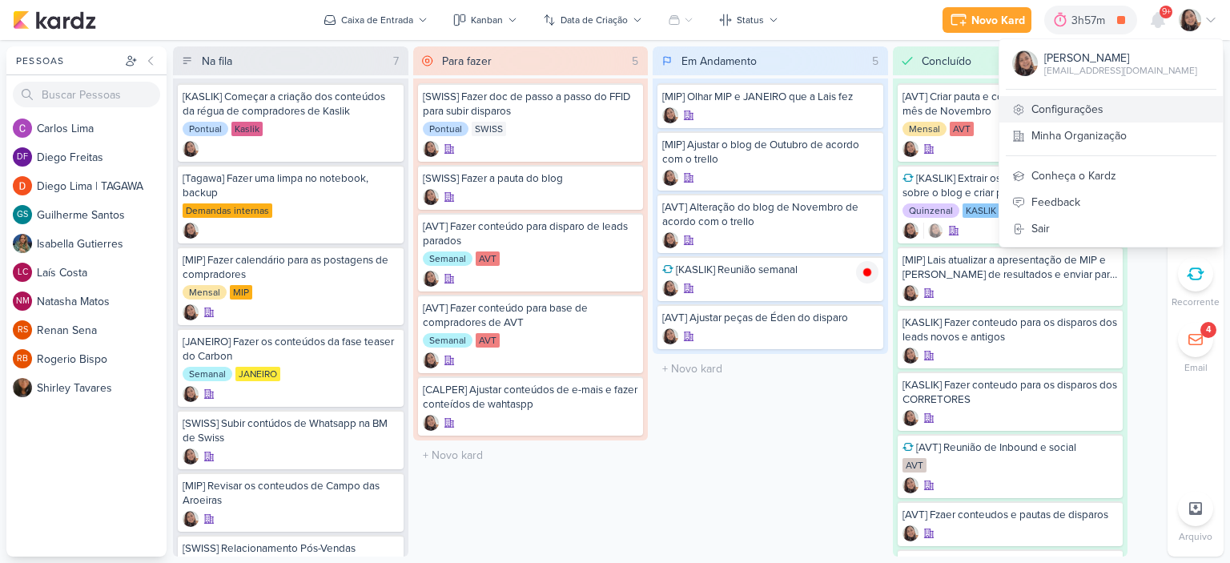
click at [1074, 108] on link "Configurações" at bounding box center [1112, 109] width 224 height 26
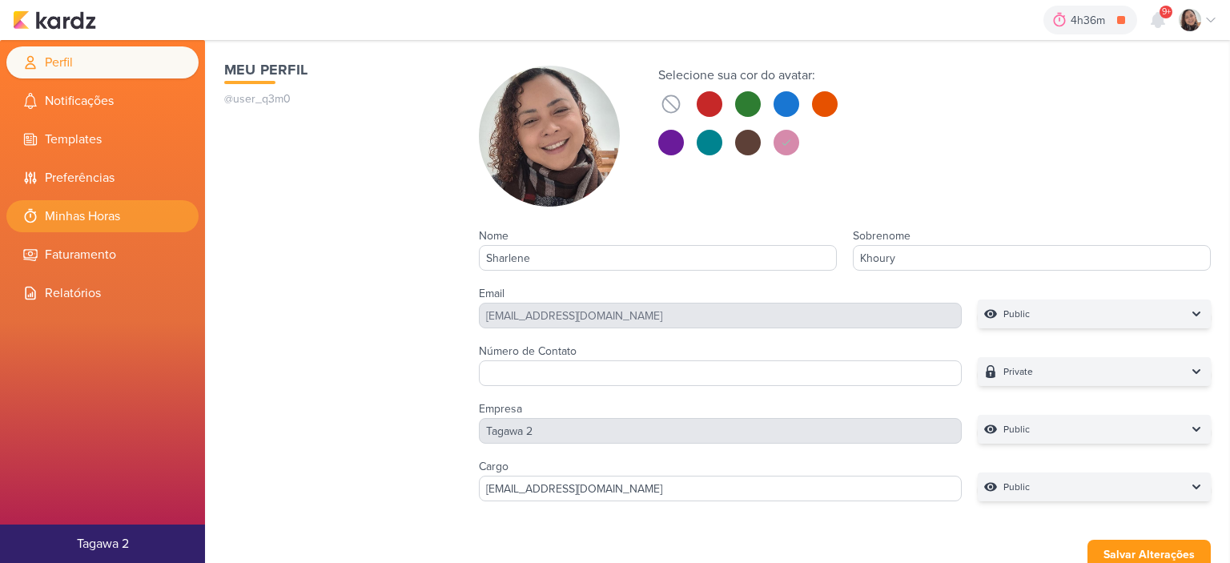
click at [107, 211] on li "Minhas Horas" at bounding box center [102, 216] width 192 height 32
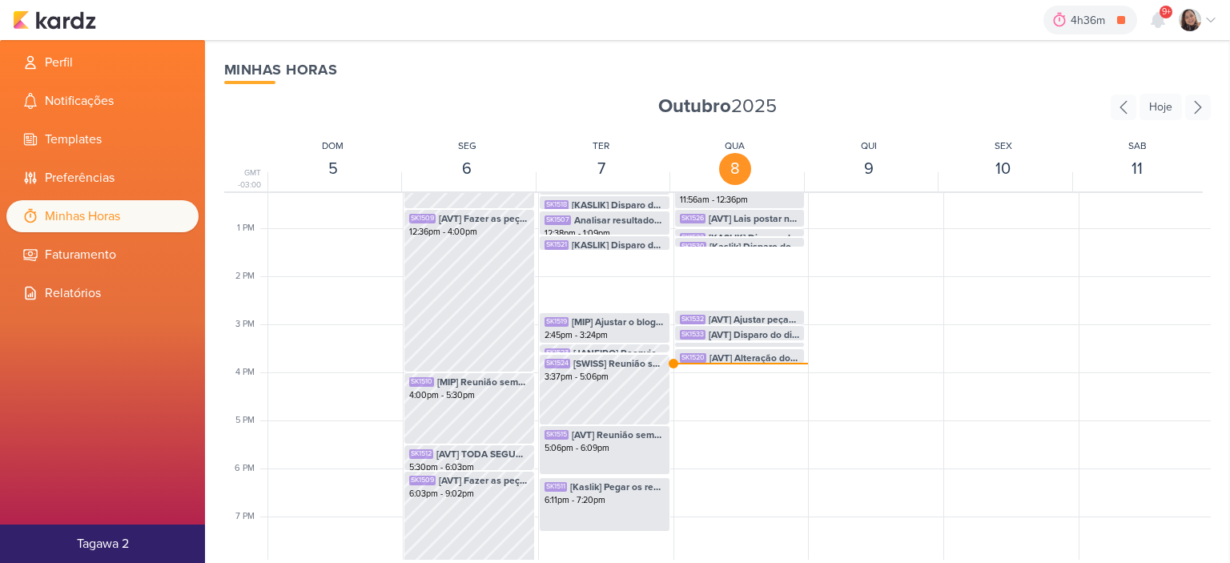
scroll to position [618, 0]
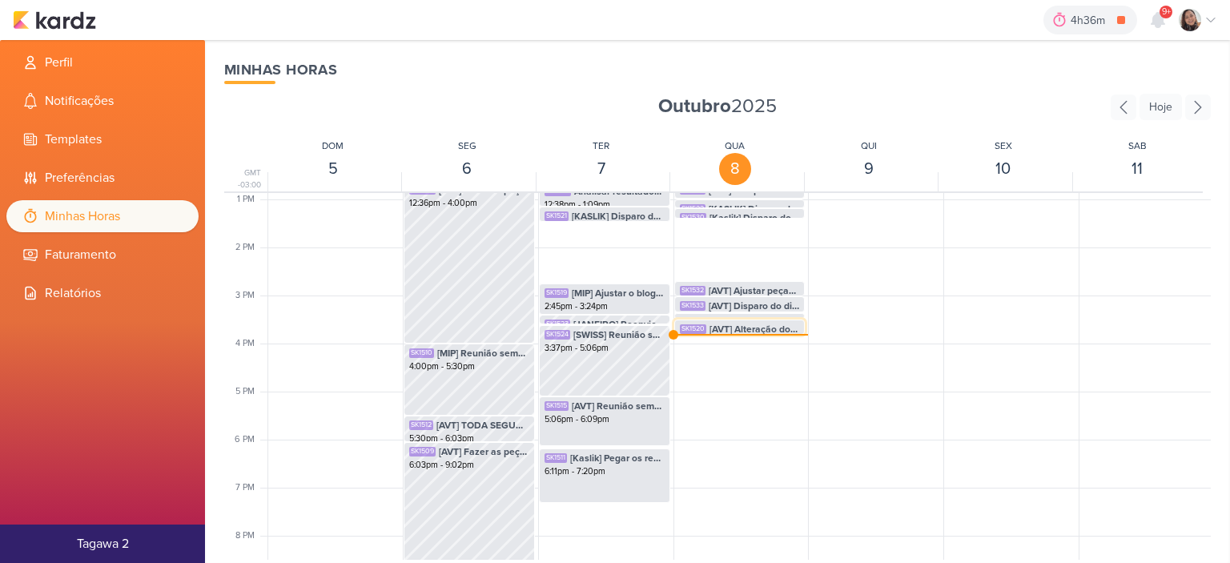
click at [731, 324] on span "[AVT] Alteração do blog de Novembro de acordo com o trello" at bounding box center [755, 329] width 91 height 14
select select "pm"
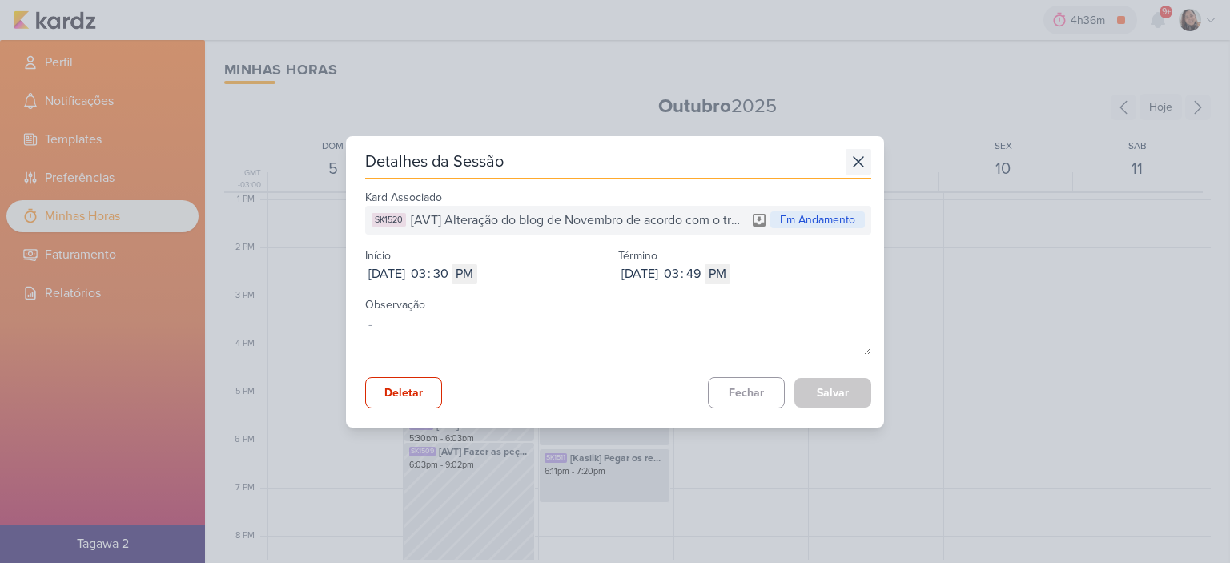
click at [846, 159] on icon at bounding box center [859, 162] width 26 height 26
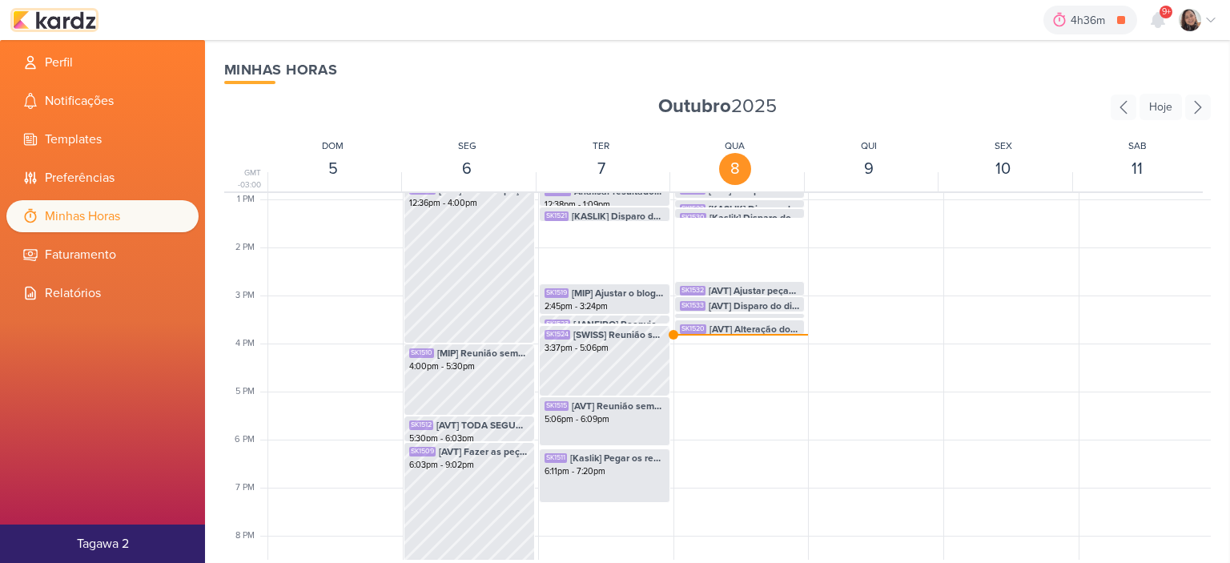
click at [51, 22] on img at bounding box center [54, 19] width 83 height 19
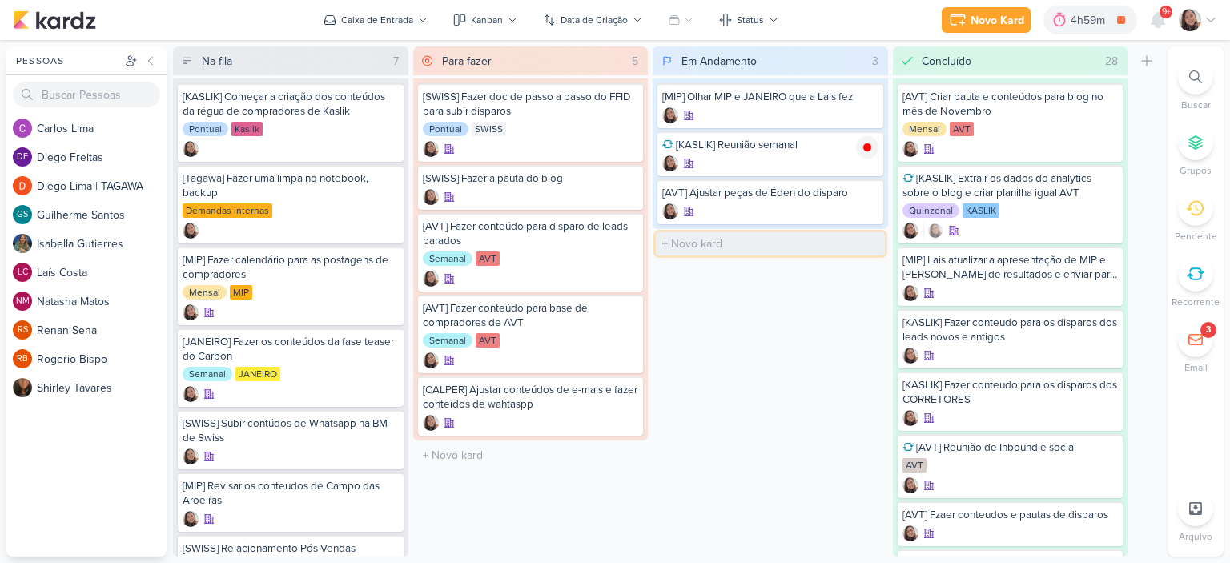
click at [753, 248] on input "text" at bounding box center [770, 243] width 229 height 23
type input "Kaslik] Ata de reunião"
click at [864, 249] on div at bounding box center [867, 243] width 22 height 22
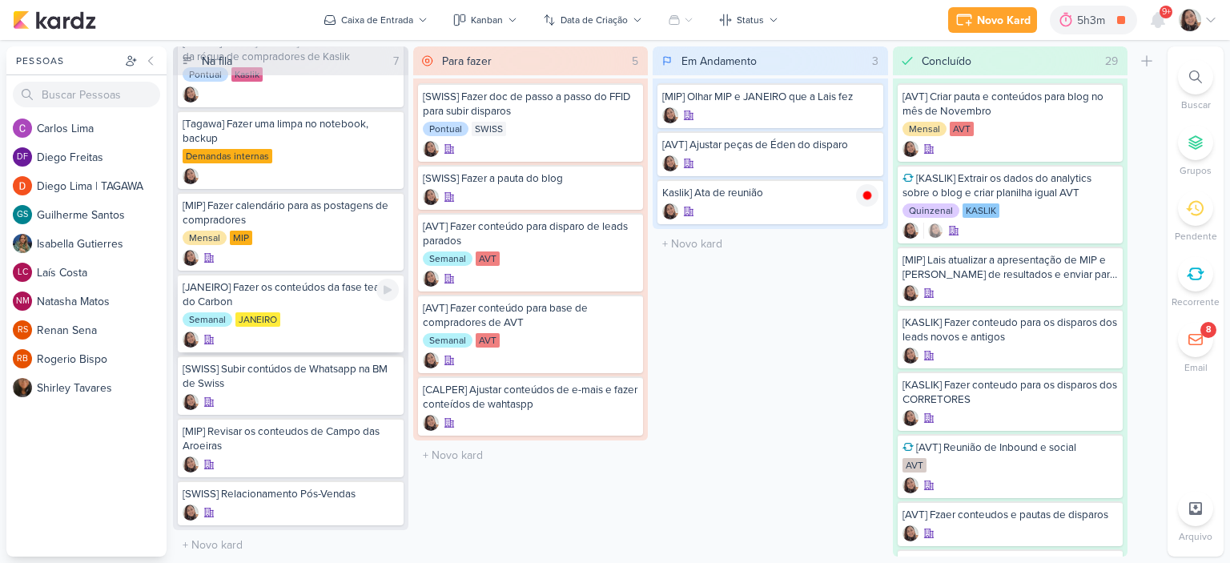
scroll to position [54, 0]
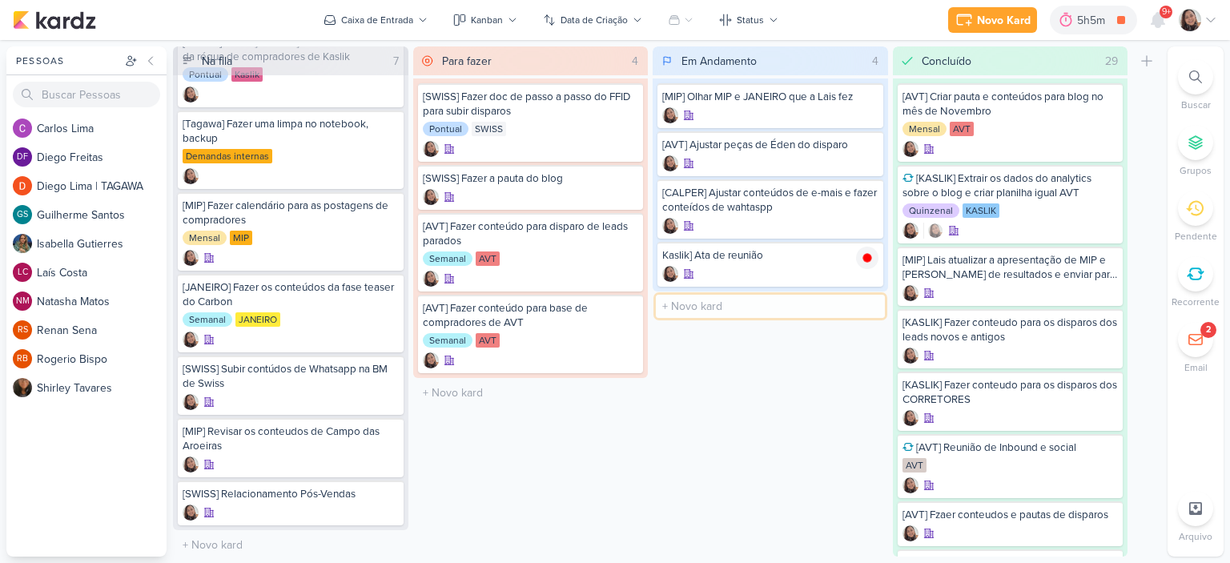
click at [717, 308] on input "text" at bounding box center [770, 306] width 229 height 23
type input "[AVT] Enviar para aprovação os disparos de [PERSON_NAME], Manacás 2 e Cachoeira"
click at [874, 304] on div at bounding box center [867, 306] width 22 height 22
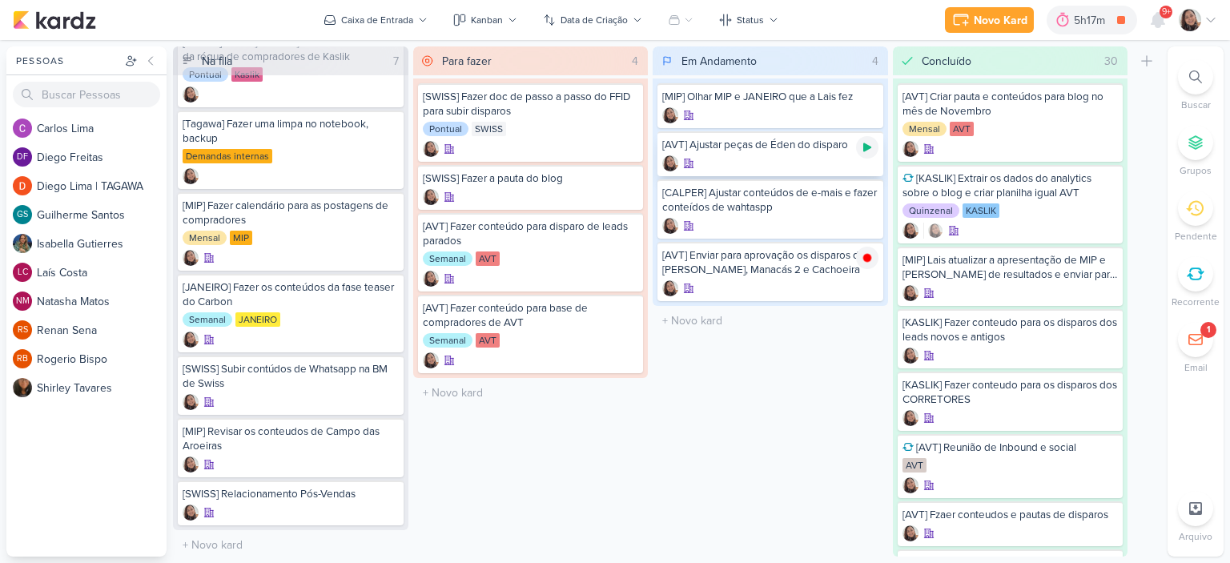
click at [868, 147] on icon at bounding box center [868, 147] width 8 height 9
